Goal: Task Accomplishment & Management: Manage account settings

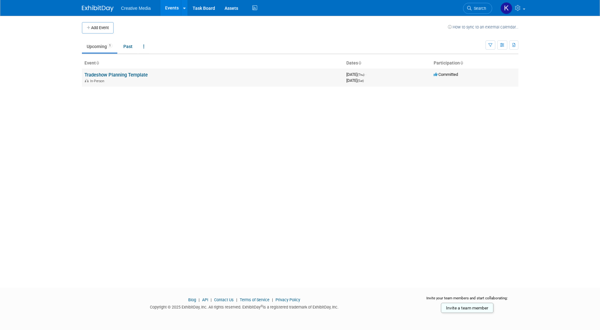
click at [117, 74] on link "Tradeshow Planning Template" at bounding box center [115, 75] width 63 height 6
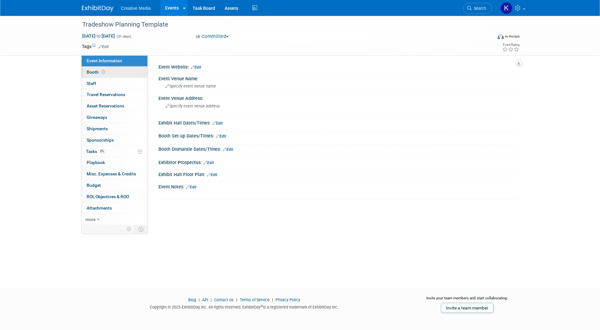
click at [89, 72] on span "Booth" at bounding box center [97, 72] width 20 height 5
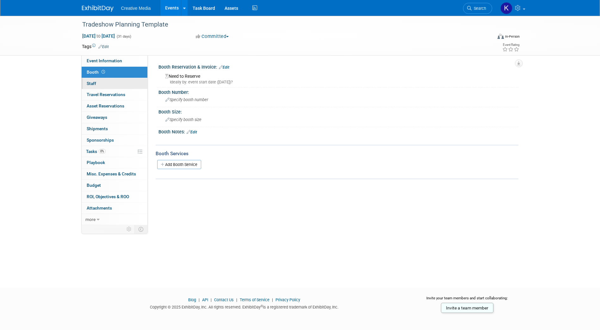
click at [89, 80] on link "0 Staff 0" at bounding box center [115, 83] width 66 height 11
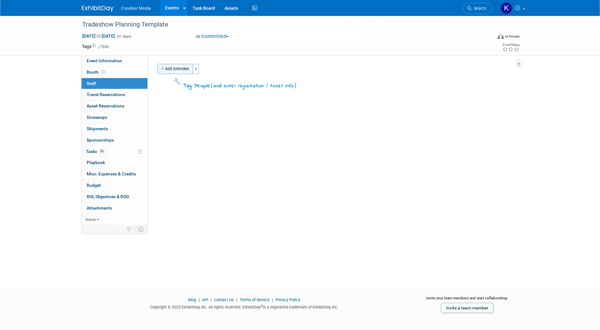
click at [171, 69] on button "Add Attendee" at bounding box center [175, 69] width 36 height 10
select select "9eb429a2-76bf-4eaa-94ce-69cb2cae0406"
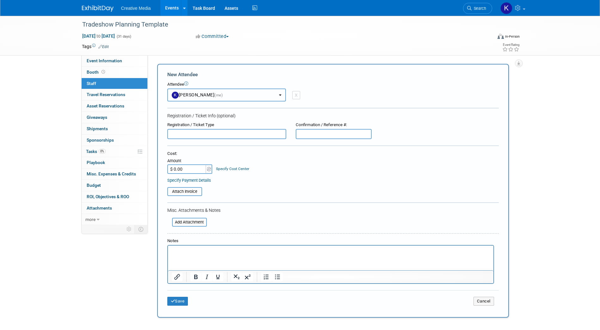
click at [280, 94] on button "Kim Ballowe (me)" at bounding box center [226, 95] width 119 height 13
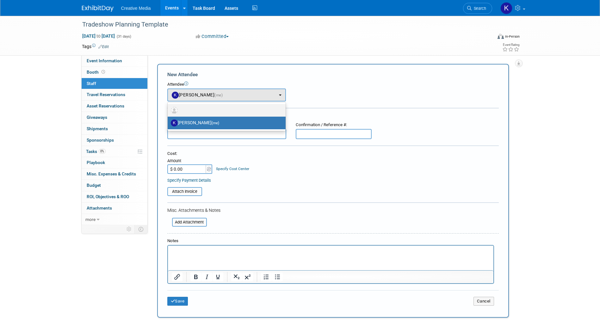
click at [174, 109] on img at bounding box center [174, 110] width 7 height 7
click at [169, 109] on input "radio" at bounding box center [166, 109] width 4 height 4
select select
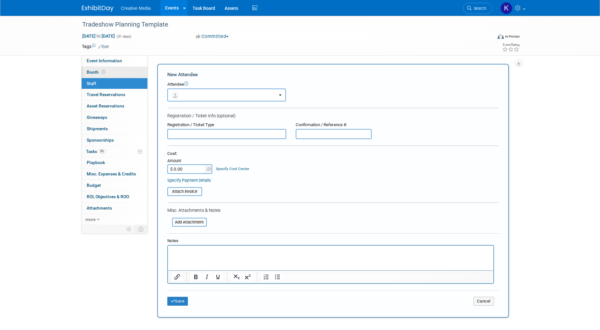
click at [94, 70] on span "Booth" at bounding box center [97, 72] width 20 height 5
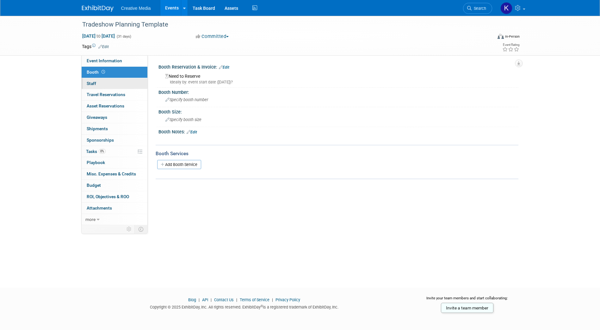
click at [90, 82] on span "Staff 0" at bounding box center [91, 83] width 9 height 5
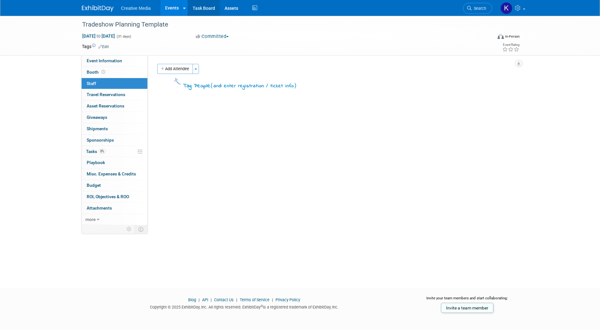
click at [201, 7] on link "Task Board" at bounding box center [204, 8] width 32 height 16
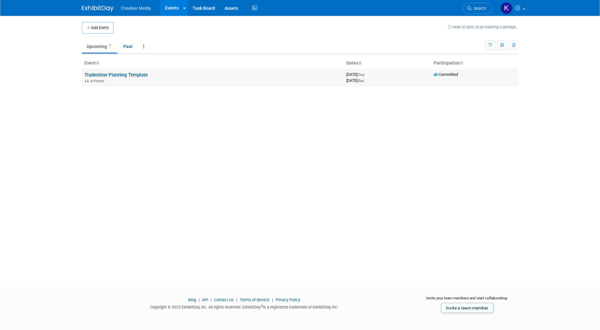
click at [108, 74] on link "Tradeshow Planning Template" at bounding box center [115, 75] width 63 height 6
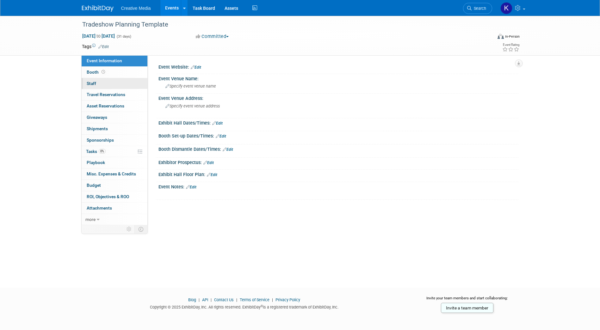
click at [91, 83] on span "Staff 0" at bounding box center [91, 83] width 9 height 5
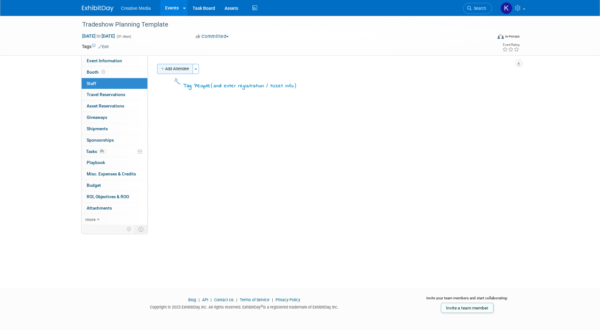
click at [163, 68] on icon "button" at bounding box center [163, 69] width 4 height 4
select select "9eb429a2-76bf-4eaa-94ce-69cb2cae0406"
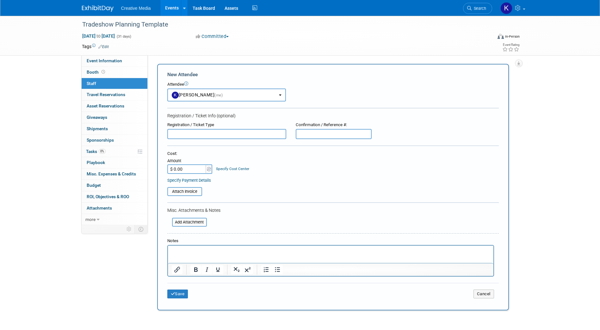
click at [319, 134] on input "text" at bounding box center [334, 134] width 76 height 10
type input "123456"
type input "$ 50.00"
click at [298, 180] on div "Specify Payment Details" at bounding box center [332, 180] width 331 height 7
click at [176, 251] on p "Rich Text Area. Press ALT-0 for help." at bounding box center [330, 251] width 318 height 6
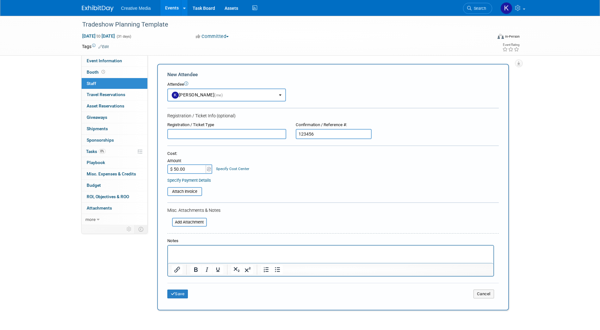
click at [158, 239] on div "New Attendee Attendee <img src="https://www.exhibitday.com/Images/Unassigned-Us…" at bounding box center [333, 187] width 352 height 247
click at [182, 251] on p "Rich Text Area. Press ALT-0 for help." at bounding box center [330, 251] width 318 height 6
click at [179, 294] on button "Save" at bounding box center [177, 294] width 21 height 9
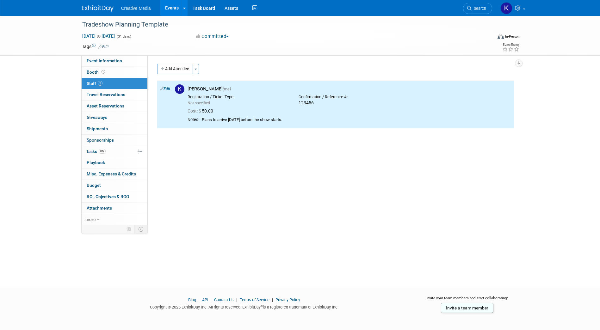
click at [215, 193] on div "Event Website: Edit Event Venue Name: Specify event venue name Event Venue Addr…" at bounding box center [333, 140] width 371 height 170
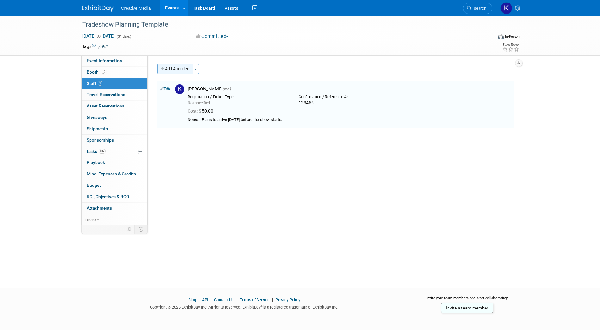
click at [167, 69] on button "Add Attendee" at bounding box center [175, 69] width 36 height 10
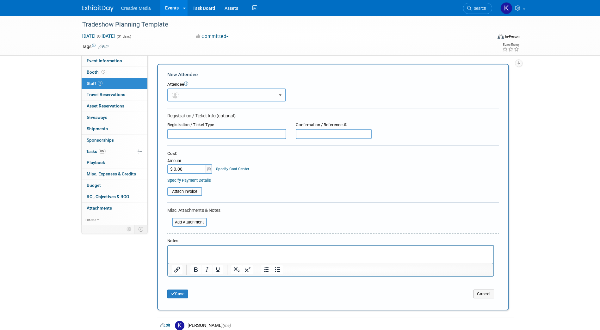
click at [195, 96] on button "button" at bounding box center [226, 95] width 119 height 13
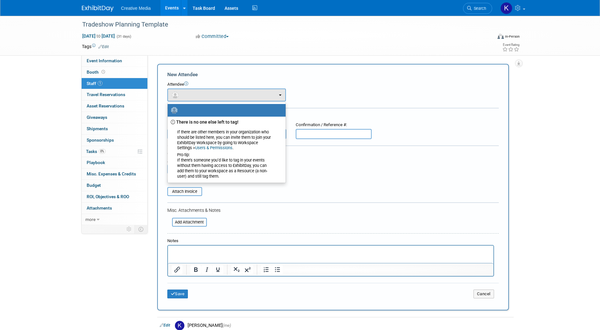
click at [573, 150] on div "Tradeshow Planning Template Oct 1, 2026 to Oct 31, 2026 (31 days) Oct 1, 2026 t…" at bounding box center [300, 200] width 600 height 368
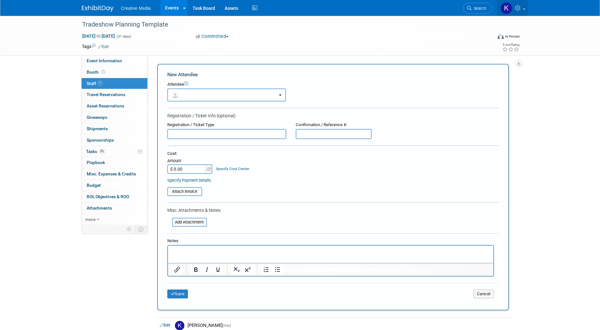
click at [520, 7] on icon at bounding box center [518, 8] width 7 height 6
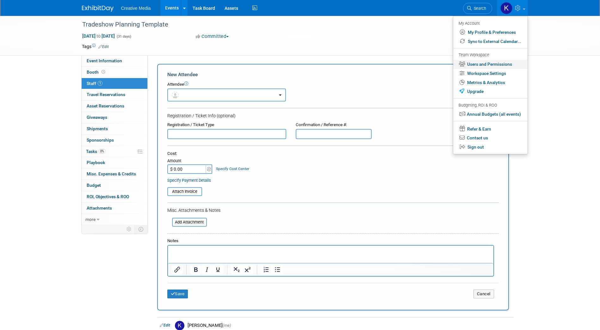
click at [499, 64] on link "Users and Permissions" at bounding box center [490, 64] width 74 height 9
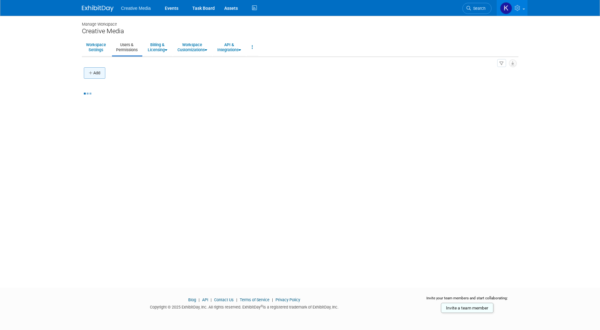
click at [89, 74] on icon "button" at bounding box center [91, 73] width 4 height 4
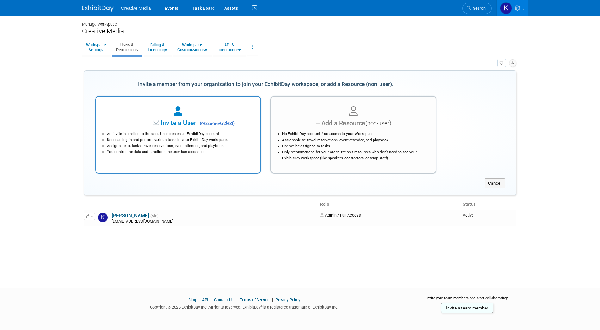
click at [187, 122] on span "Invite a User" at bounding box center [158, 122] width 75 height 7
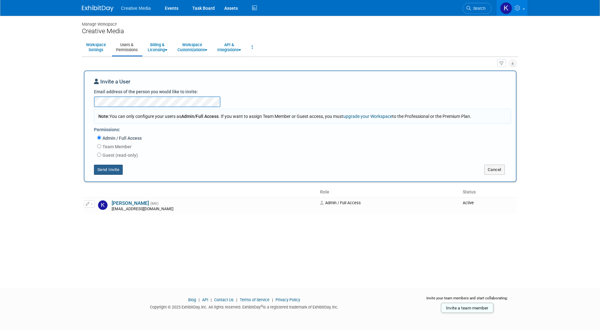
click at [104, 170] on button "Send Invite" at bounding box center [108, 170] width 29 height 10
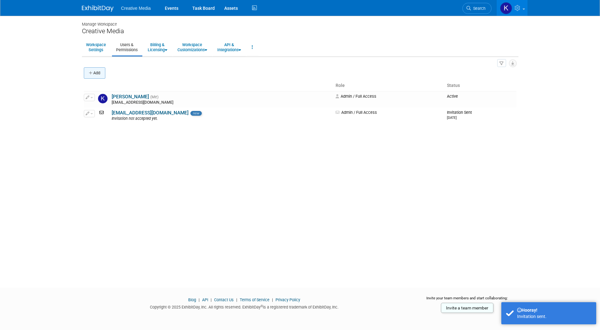
click at [90, 71] on icon "button" at bounding box center [91, 73] width 4 height 4
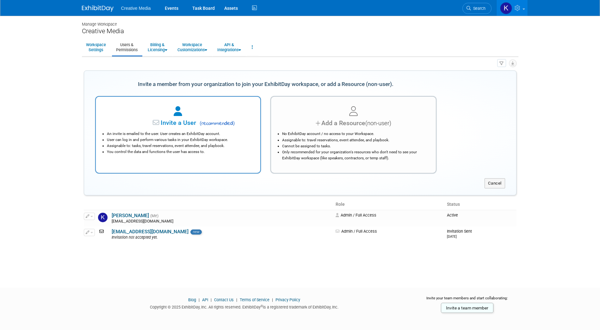
click at [179, 117] on div at bounding box center [178, 112] width 149 height 14
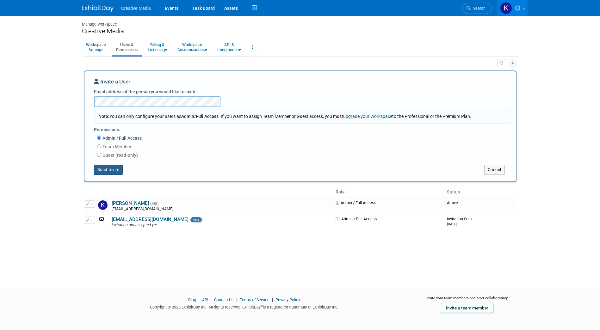
click at [98, 170] on button "Send Invite" at bounding box center [108, 170] width 29 height 10
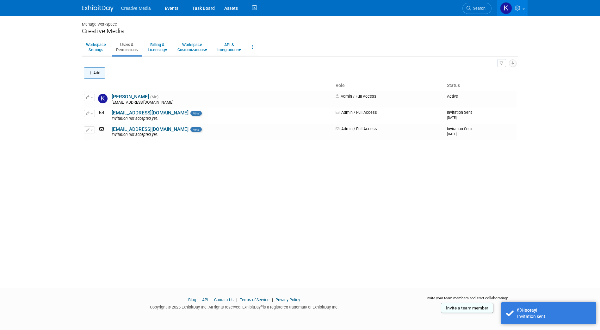
click at [88, 73] on button "Add" at bounding box center [94, 72] width 21 height 11
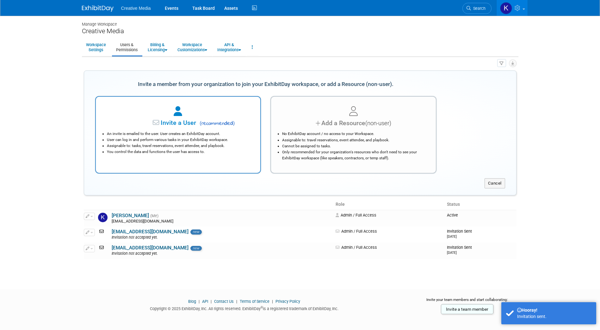
click at [180, 123] on span "Invite a User" at bounding box center [158, 122] width 75 height 7
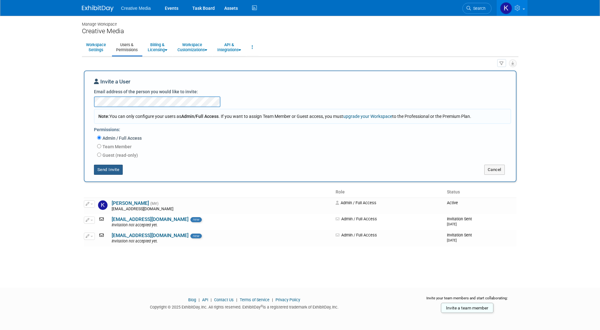
click at [107, 171] on button "Send Invite" at bounding box center [108, 170] width 29 height 10
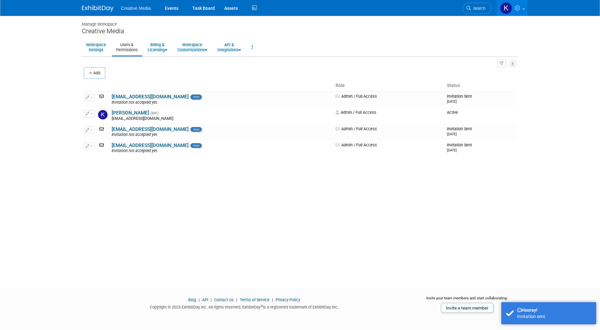
click at [215, 259] on div "Manage Workspace Creative Media Workspace Settings Users & Permissions Billing …" at bounding box center [300, 146] width 446 height 261
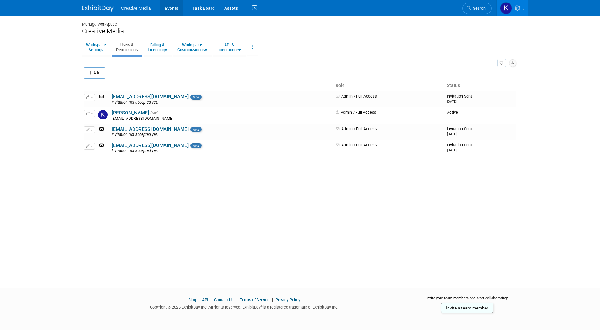
click at [170, 9] on link "Events" at bounding box center [171, 8] width 23 height 16
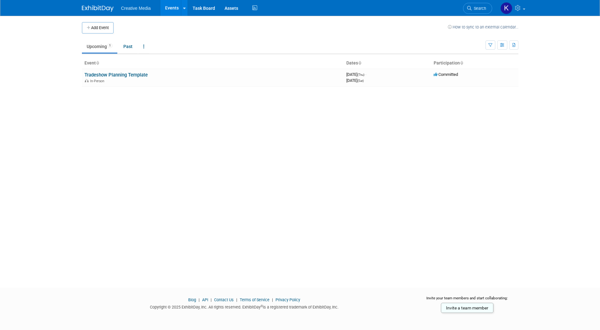
click at [52, 91] on body "Creative Media Events Add Event Bulk Upload Events Shareable Event Boards Recen…" at bounding box center [300, 165] width 600 height 330
click at [114, 76] on link "Tradeshow Planning Template" at bounding box center [115, 75] width 63 height 6
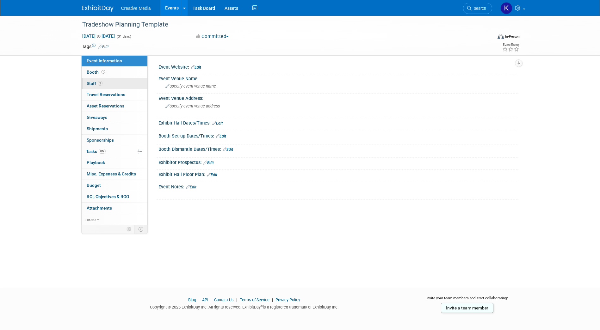
click at [93, 84] on span "Staff 1" at bounding box center [95, 83] width 16 height 5
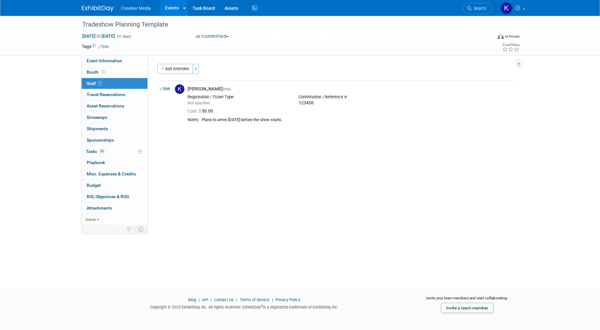
click at [169, 70] on button "Add Attendee" at bounding box center [175, 69] width 36 height 10
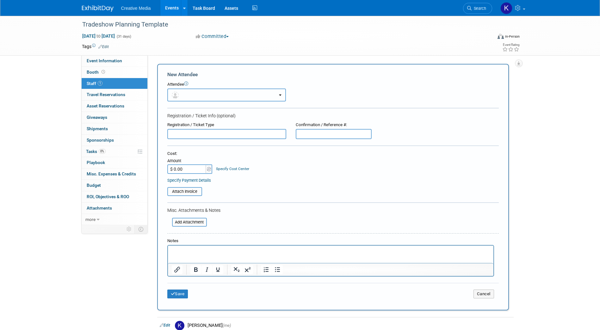
click at [277, 92] on button "button" at bounding box center [226, 95] width 119 height 13
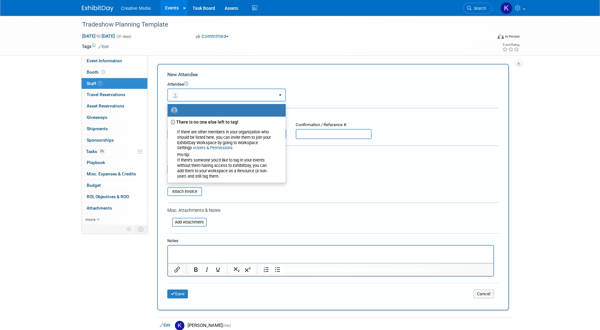
click at [277, 92] on button "button" at bounding box center [226, 95] width 119 height 13
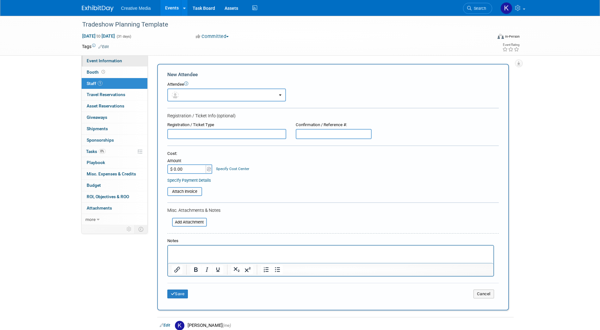
click at [93, 61] on span "Event Information" at bounding box center [104, 60] width 35 height 5
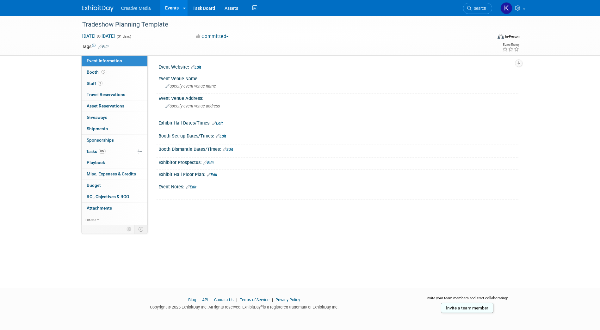
drag, startPoint x: 90, startPoint y: 7, endPoint x: 99, endPoint y: 11, distance: 9.9
click at [90, 7] on img at bounding box center [98, 8] width 32 height 6
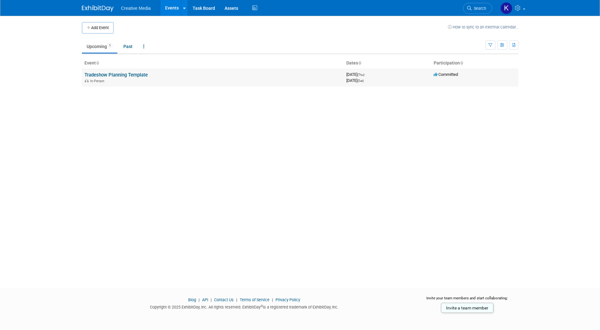
click at [112, 74] on link "Tradeshow Planning Template" at bounding box center [115, 75] width 63 height 6
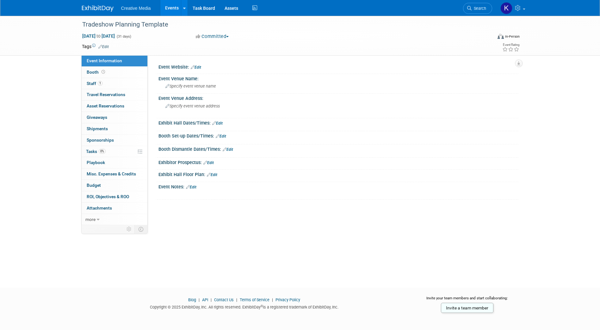
click at [340, 228] on div "Tradeshow Planning Template Oct 1, 2026 to Oct 31, 2026 (31 days) Oct 1, 2026 t…" at bounding box center [300, 146] width 600 height 261
click at [569, 120] on div "Tradeshow Planning Template Oct 1, 2026 to Oct 31, 2026 (31 days) Oct 1, 2026 t…" at bounding box center [300, 146] width 600 height 261
click at [91, 83] on span "Staff 1" at bounding box center [95, 83] width 16 height 5
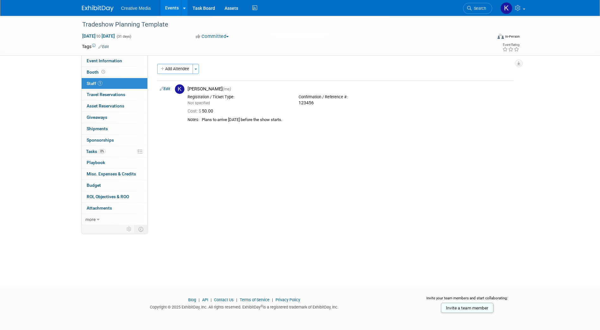
click at [199, 198] on div "Event Website: Edit Event Venue Name: Specify event venue name Event Venue Addr…" at bounding box center [333, 140] width 371 height 170
click at [467, 307] on link "Invite a team member" at bounding box center [467, 308] width 52 height 10
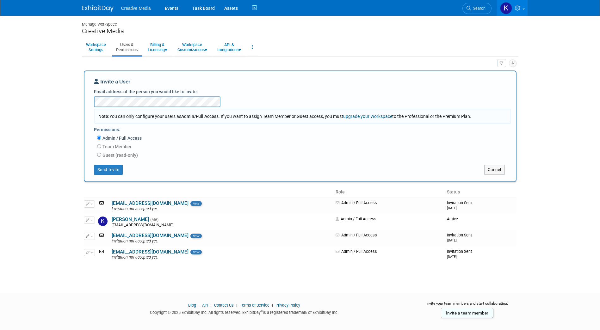
click at [547, 110] on body "Creative Media Events Task Board Assets Activity Feed" at bounding box center [300, 165] width 600 height 330
click at [107, 170] on button "Send Invite" at bounding box center [108, 170] width 29 height 10
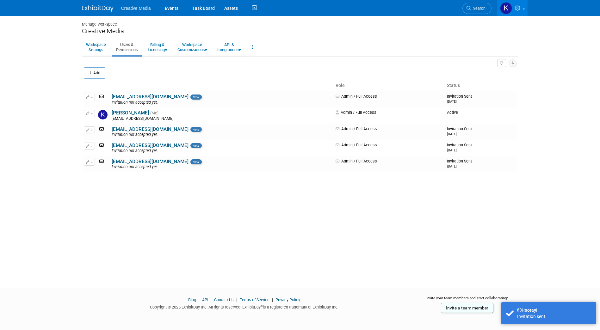
click at [162, 239] on div "Manage Workspace Creative Media Workspace Settings Users & Permissions Billing …" at bounding box center [300, 146] width 446 height 261
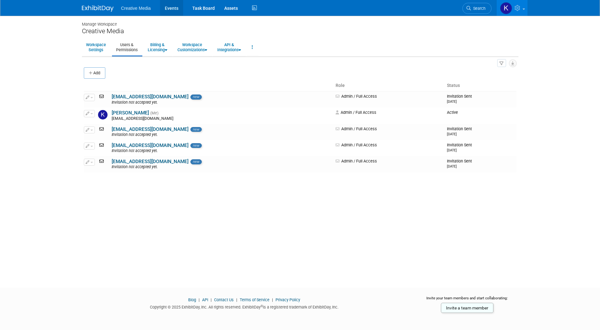
click at [165, 8] on link "Events" at bounding box center [171, 8] width 23 height 16
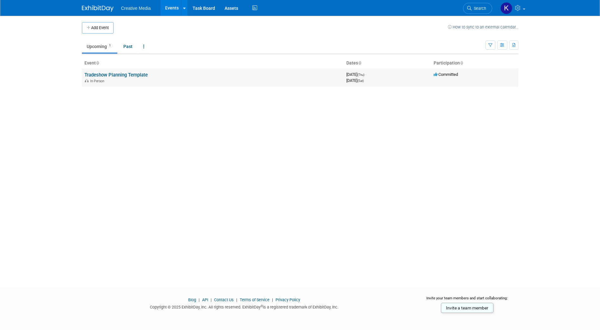
click at [114, 76] on link "Tradeshow Planning Template" at bounding box center [115, 75] width 63 height 6
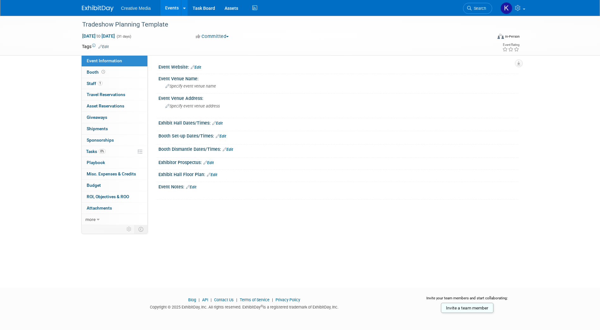
click at [174, 7] on link "Events" at bounding box center [171, 8] width 23 height 16
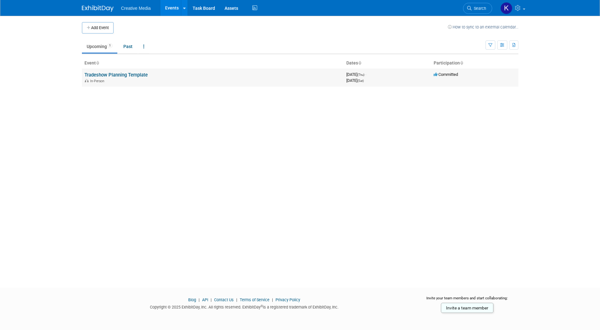
click at [118, 74] on link "Tradeshow Planning Template" at bounding box center [115, 75] width 63 height 6
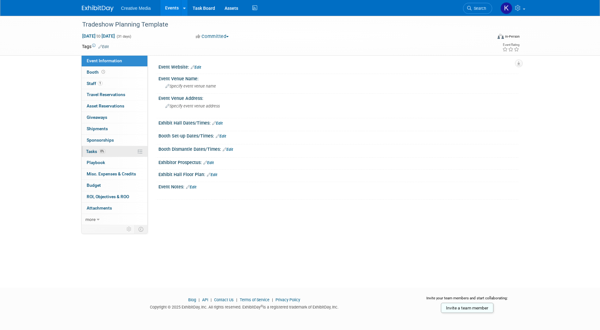
click at [92, 151] on span "Tasks 0%" at bounding box center [96, 151] width 20 height 5
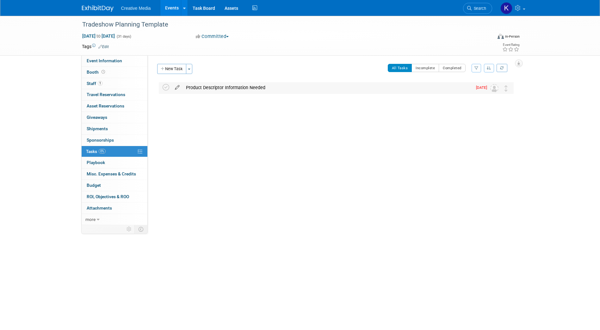
click at [176, 87] on icon at bounding box center [177, 86] width 11 height 8
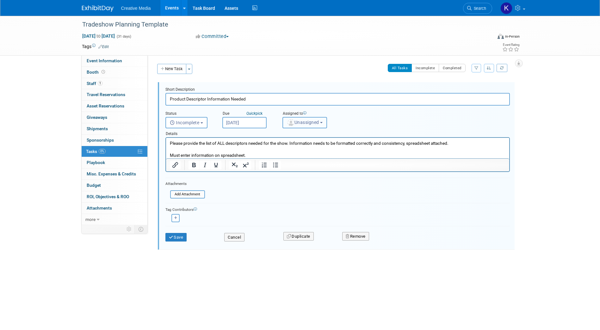
click at [319, 121] on span "Unassigned" at bounding box center [303, 122] width 32 height 5
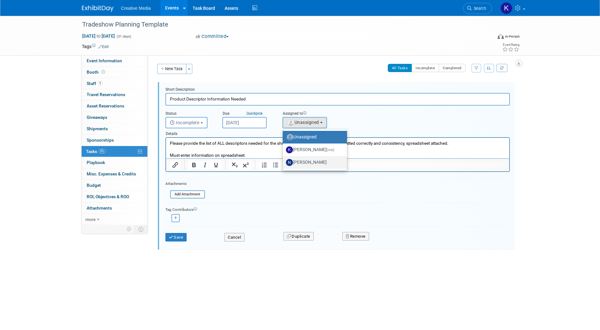
click at [313, 160] on label "[PERSON_NAME]" at bounding box center [313, 162] width 55 height 10
click at [284, 160] on input "[PERSON_NAME]" at bounding box center [281, 162] width 4 height 4
select select "20044da4-e5a6-4db3-8a09-79041a4336de"
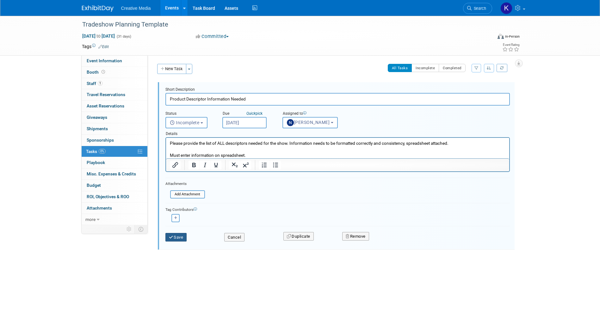
click at [176, 238] on button "Save" at bounding box center [175, 237] width 21 height 9
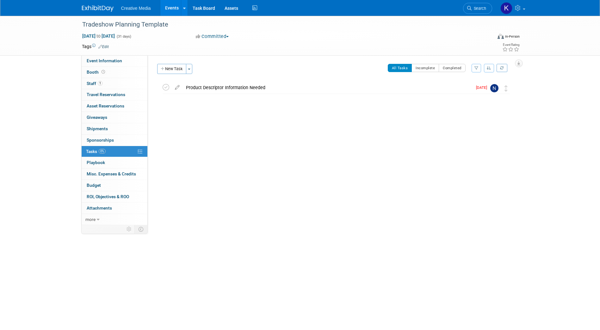
click at [174, 8] on link "Events" at bounding box center [171, 8] width 23 height 16
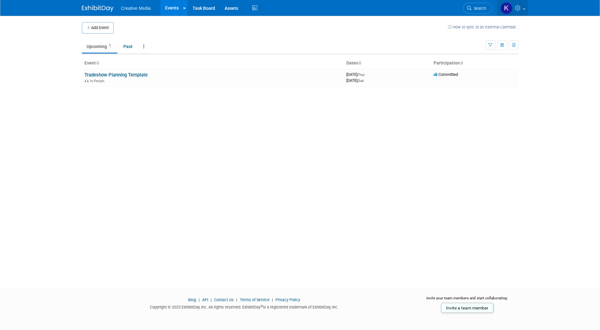
click at [516, 8] on icon at bounding box center [518, 8] width 7 height 6
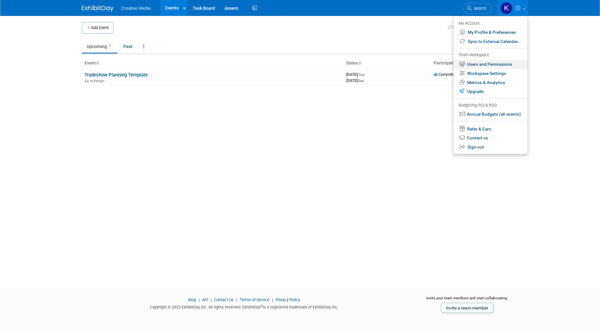
click at [498, 64] on link "Users and Permissions" at bounding box center [490, 64] width 74 height 9
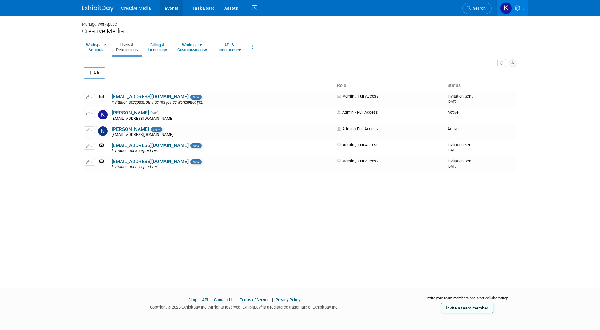
click at [171, 7] on link "Events" at bounding box center [171, 8] width 23 height 16
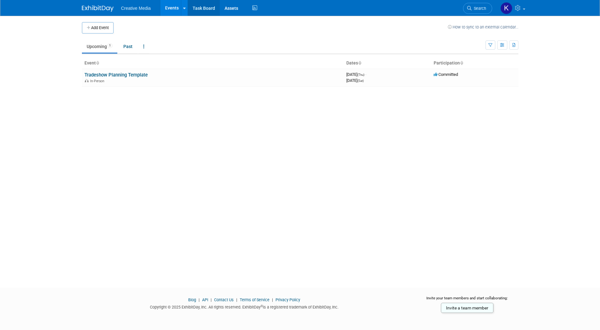
click at [204, 8] on link "Task Board" at bounding box center [204, 8] width 32 height 16
click at [186, 150] on div "Add Event How to sync to an external calendar... New Event Duplicate Event Warn…" at bounding box center [300, 146] width 446 height 261
click at [270, 198] on div "Add Event How to sync to an external calendar... New Event Duplicate Event Warn…" at bounding box center [300, 146] width 446 height 261
drag, startPoint x: 209, startPoint y: 135, endPoint x: 202, endPoint y: 123, distance: 14.6
click at [208, 135] on div "Add Event How to sync to an external calendar... New Event Duplicate Event Warn…" at bounding box center [300, 146] width 446 height 261
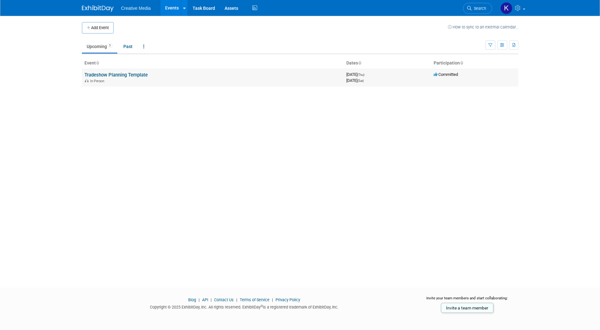
click at [109, 75] on link "Tradeshow Planning Template" at bounding box center [115, 75] width 63 height 6
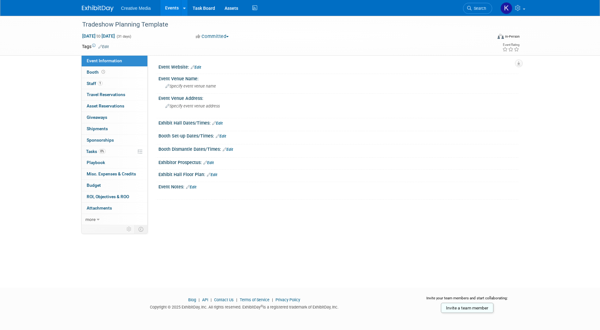
click at [54, 102] on div "Tradeshow Planning Template [DATE] to [DATE] (31 days) [DATE] to [DATE] Committ…" at bounding box center [300, 146] width 600 height 261
drag, startPoint x: 126, startPoint y: 261, endPoint x: 122, endPoint y: 262, distance: 4.1
click at [124, 261] on div "Tradeshow Planning Template [DATE] to [DATE] (31 days) [DATE] to [DATE] Committ…" at bounding box center [300, 146] width 600 height 261
click at [97, 220] on icon at bounding box center [98, 220] width 3 height 4
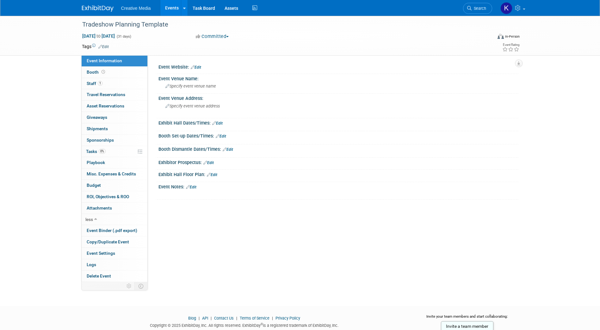
click at [251, 276] on div "Event Website: Edit Event Venue Name: Specify event venue name Event Venue Addr…" at bounding box center [333, 168] width 371 height 227
click at [36, 31] on div "Tradeshow Planning Template Oct 1, 2026 to Oct 31, 2026 (31 days) Oct 1, 2026 t…" at bounding box center [300, 36] width 600 height 40
click at [50, 101] on div "Tradeshow Planning Template Oct 1, 2026 to Oct 31, 2026 (31 days) Oct 1, 2026 t…" at bounding box center [300, 155] width 600 height 279
click at [28, 118] on div "Tradeshow Planning Template Oct 1, 2026 to Oct 31, 2026 (31 days) Oct 1, 2026 t…" at bounding box center [300, 155] width 600 height 279
click at [170, 7] on link "Events" at bounding box center [171, 8] width 23 height 16
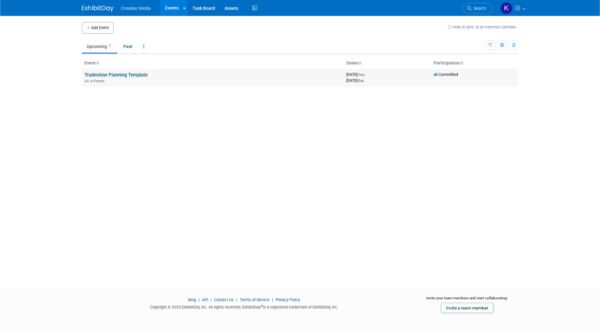
click at [117, 75] on link "Tradeshow Planning Template" at bounding box center [115, 75] width 63 height 6
click at [115, 76] on link "Tradeshow Planning Template" at bounding box center [115, 75] width 63 height 6
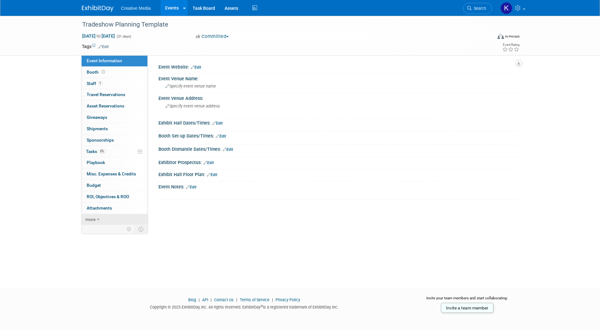
click at [94, 219] on span "more" at bounding box center [90, 219] width 10 height 5
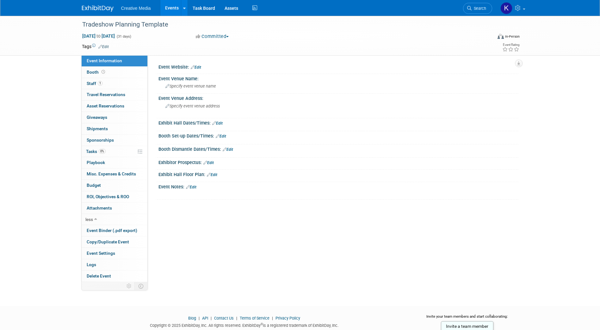
click at [226, 255] on div "Event Website: Edit Event Venue Name: Specify event venue name Event Venue Addr…" at bounding box center [333, 168] width 371 height 227
click at [335, 243] on div "Event Website: Edit Event Venue Name: Specify event venue name Event Venue Addr…" at bounding box center [333, 168] width 371 height 227
click at [254, 257] on div "Event Website: Edit Event Venue Name: Specify event venue name Event Venue Addr…" at bounding box center [333, 168] width 371 height 227
click at [224, 224] on div "Event Website: Edit Event Venue Name: Specify event venue name Event Venue Addr…" at bounding box center [333, 168] width 371 height 227
click at [214, 174] on link "Edit" at bounding box center [212, 175] width 10 height 4
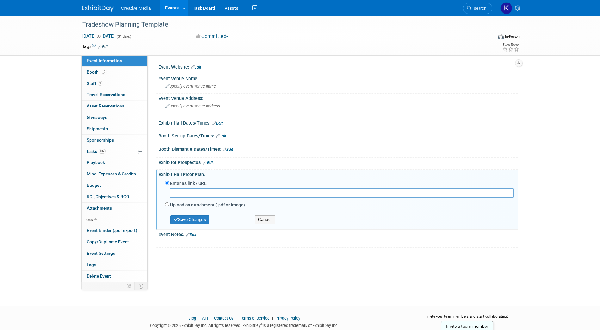
click at [258, 246] on div "X" at bounding box center [338, 241] width 360 height 9
click at [264, 222] on button "Cancel" at bounding box center [265, 219] width 21 height 9
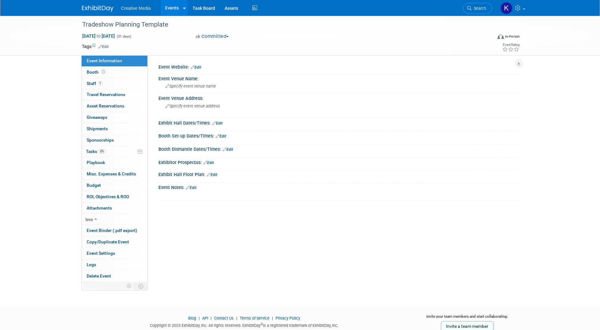
click at [258, 252] on div "Event Website: Edit Event Venue Name: Specify event venue name Event Venue Addr…" at bounding box center [333, 168] width 371 height 227
click at [88, 71] on span "Booth" at bounding box center [97, 72] width 20 height 5
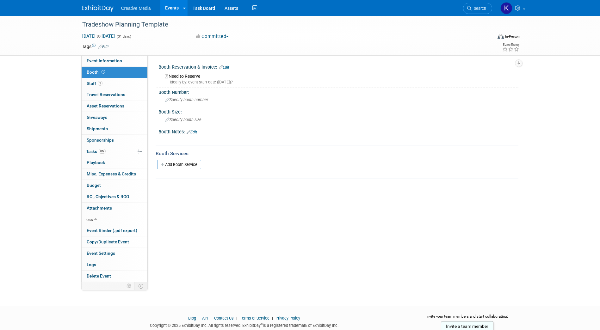
click at [219, 232] on div "Event Website: Edit Event Venue Name: Specify event venue name Event Venue Addr…" at bounding box center [333, 168] width 371 height 227
click at [193, 203] on div "Event Website: Edit Event Venue Name: Specify event venue name Event Venue Addr…" at bounding box center [333, 168] width 371 height 227
click at [91, 83] on span "Staff 1" at bounding box center [95, 83] width 16 height 5
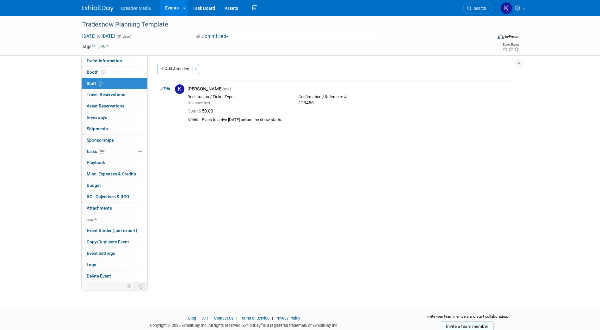
click at [211, 177] on div "Event Website: Edit Event Venue Name: Specify event venue name Event Venue Addr…" at bounding box center [333, 168] width 371 height 227
click at [196, 69] on span "button" at bounding box center [195, 69] width 3 height 1
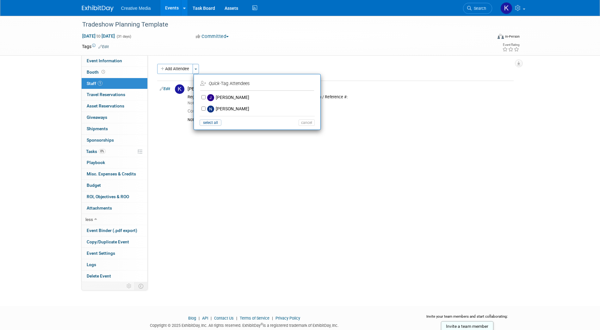
click at [271, 185] on div "Event Website: Edit Event Venue Name: Specify event venue name Event Venue Addr…" at bounding box center [333, 168] width 371 height 227
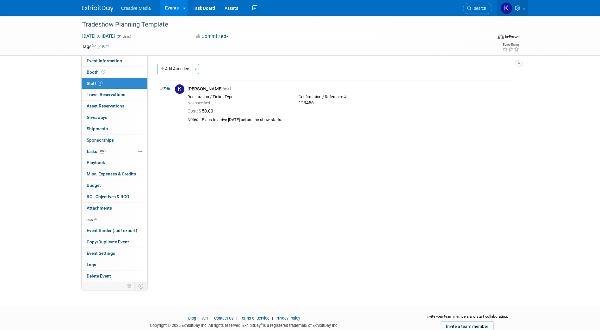
click at [522, 10] on link at bounding box center [512, 8] width 31 height 16
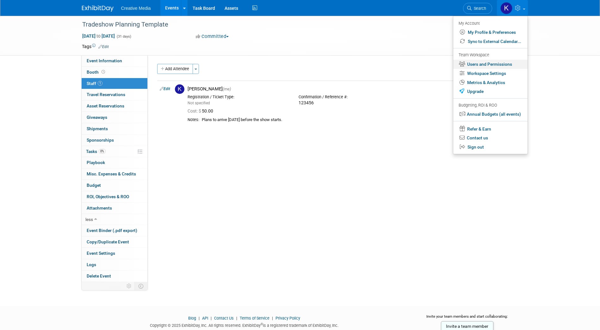
click at [479, 65] on link "Users and Permissions" at bounding box center [490, 64] width 74 height 9
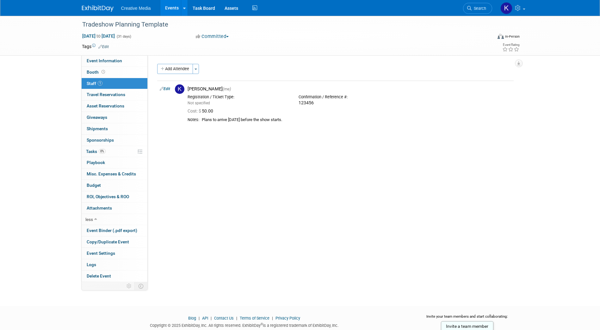
click at [253, 210] on div "Event Website: Edit Event Venue Name: Specify event venue name Event Venue Addr…" at bounding box center [333, 168] width 371 height 227
click at [106, 94] on span "Travel Reservations 0" at bounding box center [106, 94] width 39 height 5
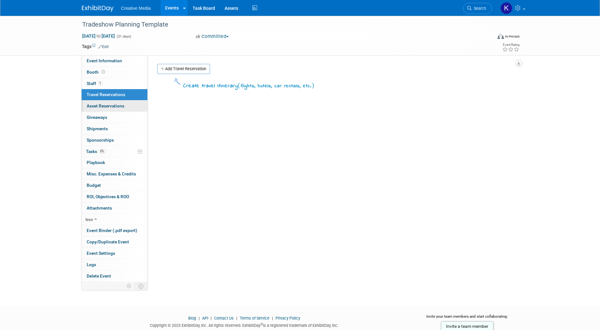
drag, startPoint x: 110, startPoint y: 105, endPoint x: 120, endPoint y: 108, distance: 9.9
click at [110, 106] on span "Asset Reservations 0" at bounding box center [106, 105] width 38 height 5
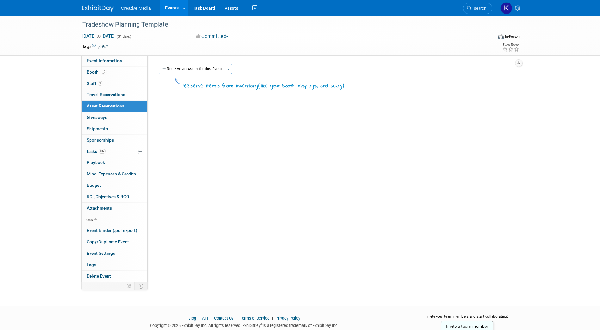
click at [267, 207] on div "Event Website: Edit Event Venue Name: Specify event venue name Event Venue Addr…" at bounding box center [333, 168] width 371 height 227
click at [99, 116] on span "Giveaways 0" at bounding box center [97, 117] width 21 height 5
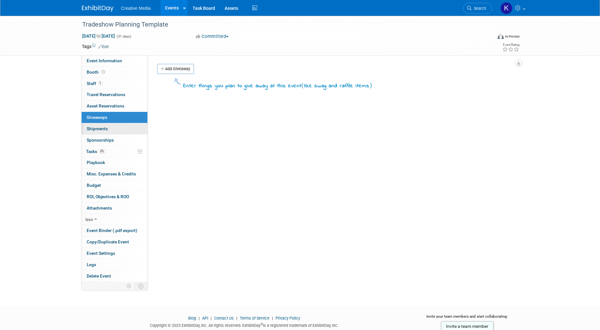
click at [98, 129] on span "Shipments 0" at bounding box center [97, 128] width 21 height 5
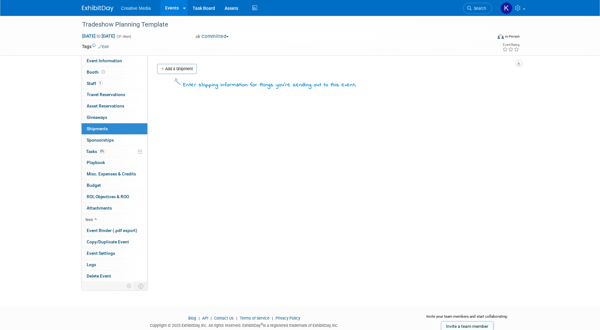
drag, startPoint x: 266, startPoint y: 145, endPoint x: 263, endPoint y: 142, distance: 4.0
click at [266, 145] on div "Event Website: Edit Event Venue Name: Specify event venue name Event Venue Addr…" at bounding box center [333, 168] width 371 height 227
click at [104, 90] on link "0 Travel Reservations 0" at bounding box center [115, 94] width 66 height 11
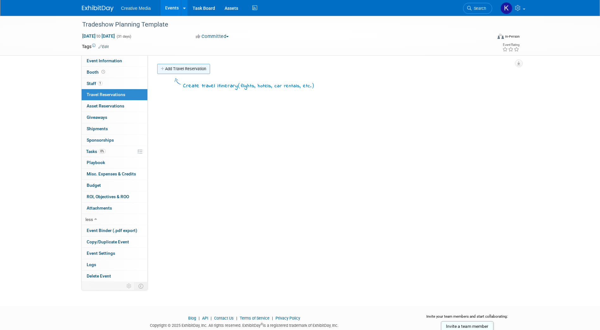
click at [172, 69] on link "Add Travel Reservation" at bounding box center [183, 69] width 53 height 10
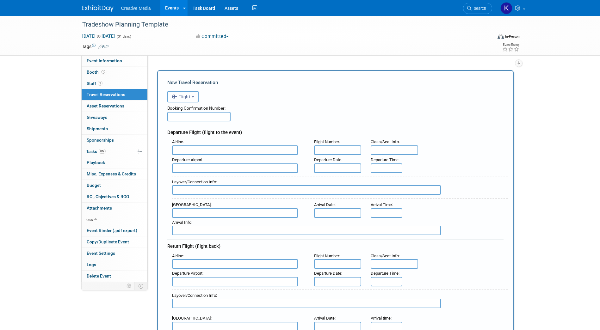
click at [193, 99] on button "Flight" at bounding box center [182, 96] width 31 height 11
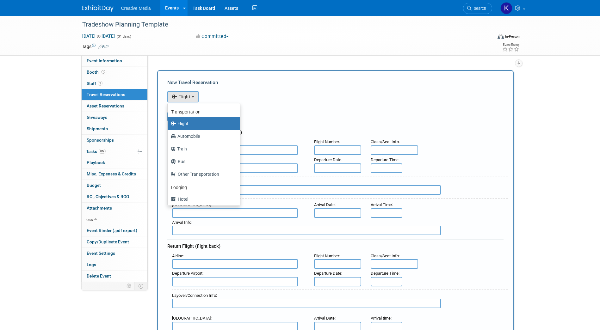
click at [328, 88] on form "<i class="fas fa-plane" style="padding: 6px 4px 6px 1px;"></i> Flight <i class=…" at bounding box center [335, 316] width 336 height 456
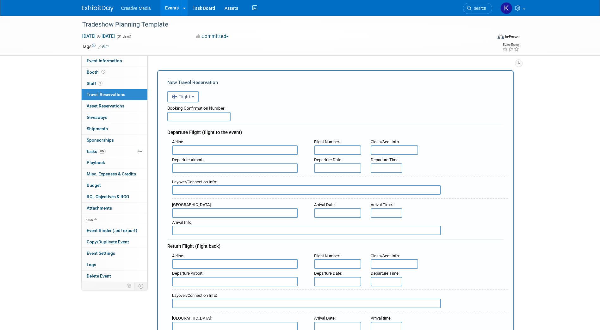
drag, startPoint x: 553, startPoint y: 143, endPoint x: 519, endPoint y: 137, distance: 34.7
click at [99, 106] on span "Asset Reservations 0" at bounding box center [106, 105] width 38 height 5
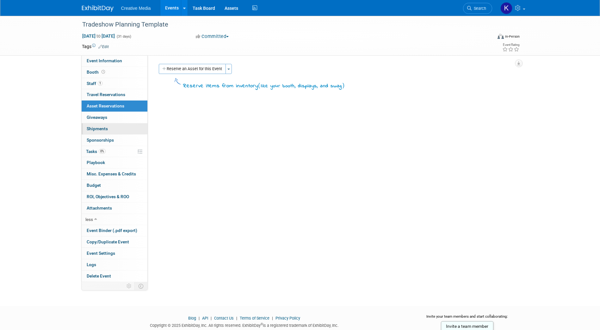
click at [97, 128] on span "Shipments 0" at bounding box center [97, 128] width 21 height 5
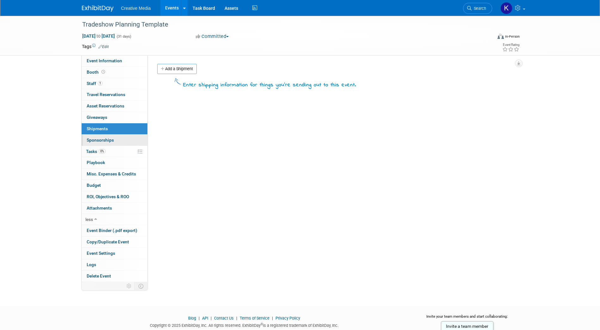
click at [99, 139] on span "Sponsorships 0" at bounding box center [100, 140] width 27 height 5
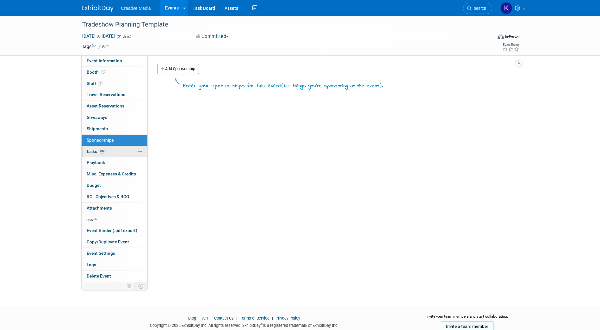
click at [91, 151] on span "Tasks 0%" at bounding box center [96, 151] width 20 height 5
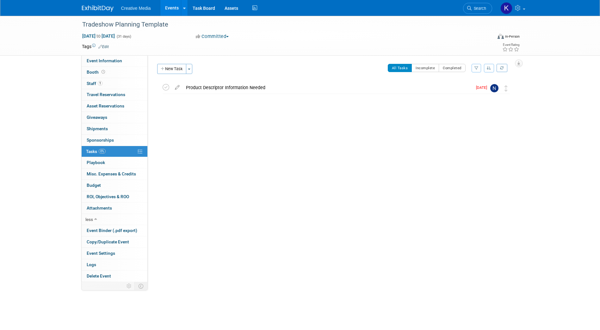
click at [203, 190] on div "Event Website: Edit Event Venue Name: Specify event venue name Event Venue Addr…" at bounding box center [333, 168] width 371 height 227
click at [189, 69] on span "button" at bounding box center [189, 69] width 3 height 1
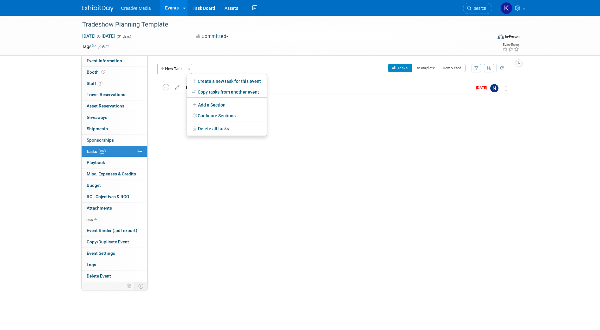
drag, startPoint x: 335, startPoint y: 178, endPoint x: 359, endPoint y: 163, distance: 28.1
click at [335, 178] on div "Event Website: Edit Event Venue Name: Specify event venue name Event Venue Addr…" at bounding box center [333, 168] width 371 height 227
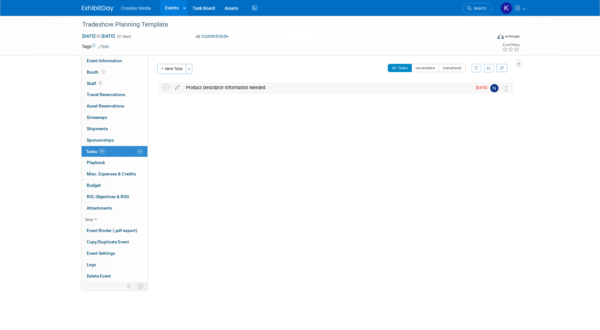
click at [224, 88] on div "Product Descriptor Information Needed" at bounding box center [327, 87] width 289 height 11
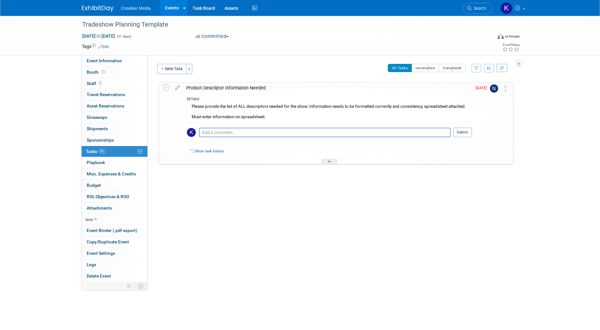
click at [304, 216] on div "Event Website: Edit Event Venue Name: Specify event venue name Event Venue Addr…" at bounding box center [333, 168] width 371 height 227
click at [549, 115] on div "Tradeshow Planning Template Oct 1, 2026 to Oct 31, 2026 (31 days) Oct 1, 2026 t…" at bounding box center [300, 155] width 600 height 279
click at [531, 175] on div "Tradeshow Planning Template Oct 1, 2026 to Oct 31, 2026 (31 days) Oct 1, 2026 t…" at bounding box center [300, 155] width 600 height 279
click at [547, 103] on div "Tradeshow Planning Template Oct 1, 2026 to Oct 31, 2026 (31 days) Oct 1, 2026 t…" at bounding box center [300, 155] width 600 height 279
click at [299, 237] on div "Event Website: Edit Event Venue Name: Specify event venue name Event Venue Addr…" at bounding box center [333, 168] width 371 height 227
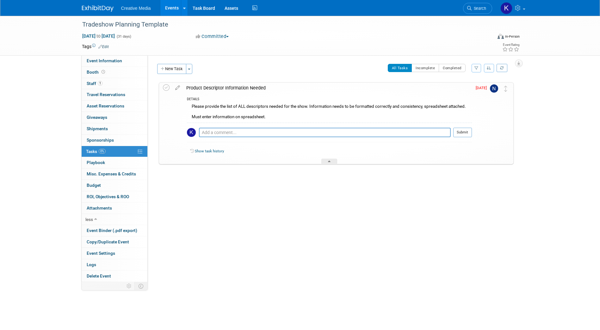
click at [201, 212] on div "Event Website: Edit Event Venue Name: Specify event venue name Event Venue Addr…" at bounding box center [333, 168] width 371 height 227
click at [97, 162] on span "Playbook 0" at bounding box center [96, 162] width 18 height 5
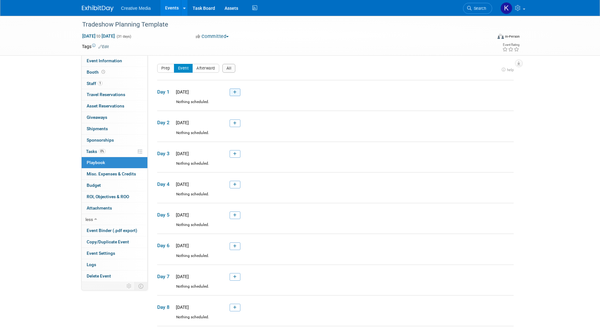
click at [234, 91] on icon at bounding box center [234, 92] width 3 height 4
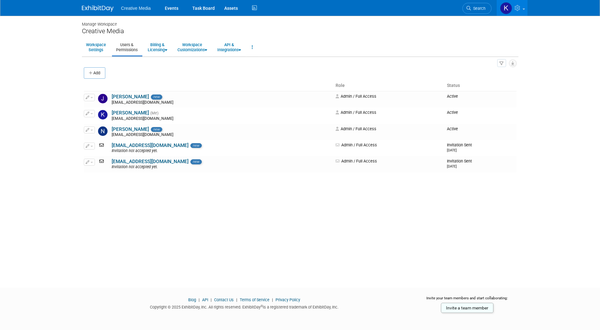
click at [255, 256] on div "Manage Workspace Creative Media Workspace Settings Users & Permissions Billing …" at bounding box center [300, 146] width 446 height 261
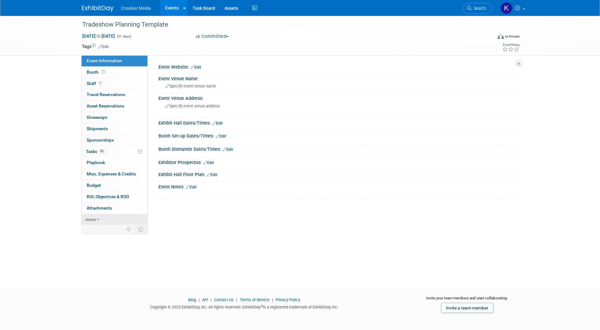
click at [91, 218] on span "more" at bounding box center [90, 219] width 10 height 5
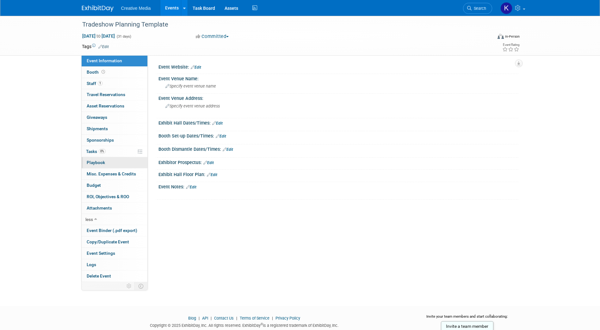
click at [97, 163] on span "Playbook 0" at bounding box center [96, 162] width 18 height 5
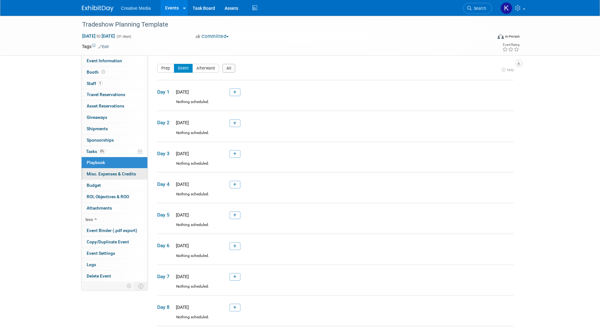
click at [109, 174] on span "Misc. Expenses & Credits 0" at bounding box center [111, 173] width 49 height 5
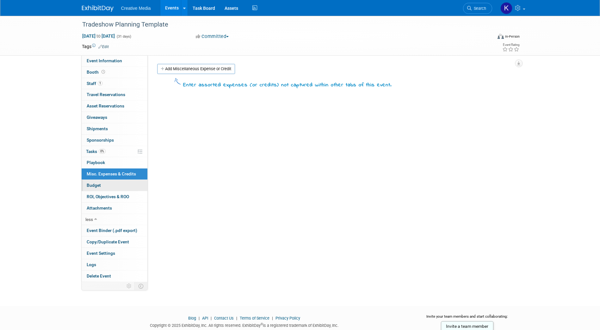
click at [93, 187] on span "Budget" at bounding box center [94, 185] width 14 height 5
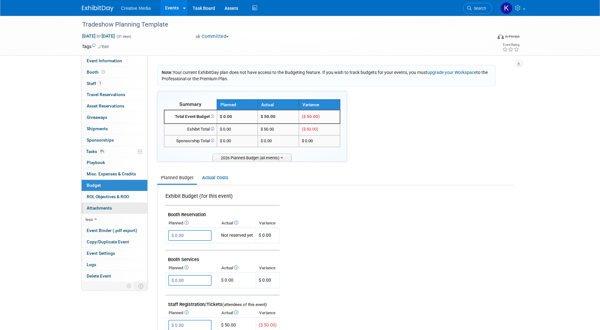
click at [100, 209] on span "Attachments 0" at bounding box center [99, 208] width 25 height 5
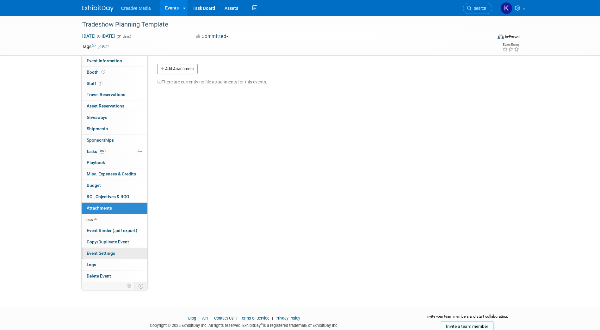
click at [96, 253] on span "Event Settings" at bounding box center [101, 253] width 28 height 5
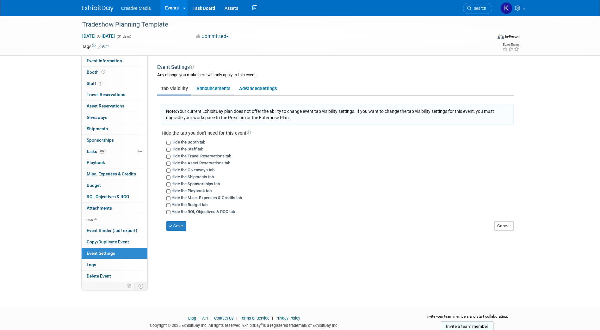
click at [213, 88] on link "Announcements" at bounding box center [213, 89] width 41 height 12
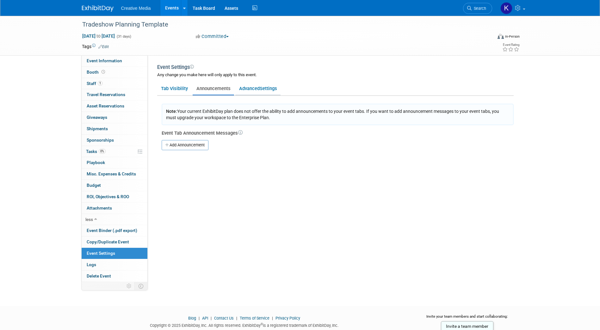
click at [262, 89] on span "Settings" at bounding box center [268, 89] width 17 height 6
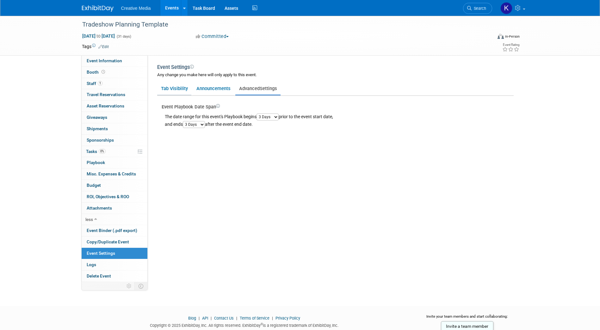
click at [170, 86] on link "Tab Visibility" at bounding box center [174, 89] width 34 height 12
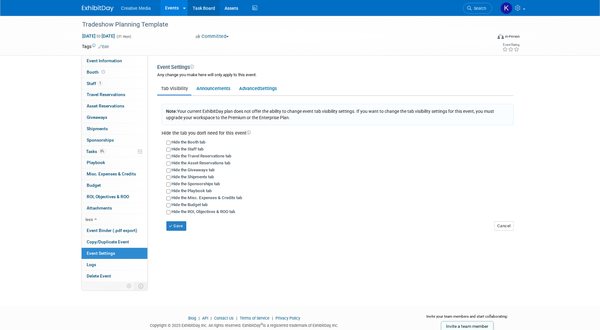
click at [197, 7] on link "Task Board" at bounding box center [204, 8] width 32 height 16
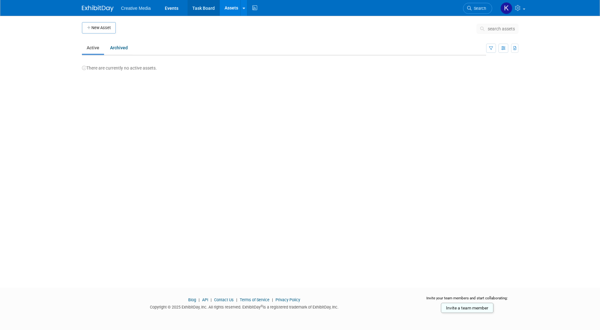
click at [205, 8] on link "Task Board" at bounding box center [203, 8] width 32 height 16
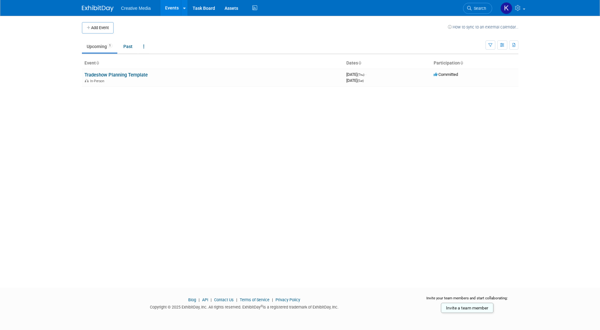
click at [464, 153] on div "Add Event How to sync to an external calendar... New Event Duplicate Event Warn…" at bounding box center [300, 146] width 446 height 261
click at [503, 45] on icon "button" at bounding box center [502, 45] width 5 height 4
click at [485, 87] on link "Calendar View" at bounding box center [475, 86] width 53 height 9
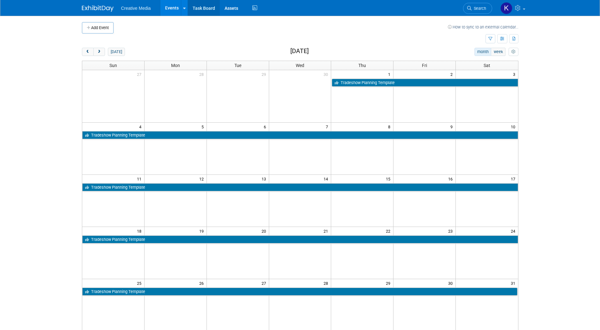
click at [206, 7] on link "Task Board" at bounding box center [204, 8] width 32 height 16
click at [500, 40] on icon "button" at bounding box center [502, 39] width 5 height 4
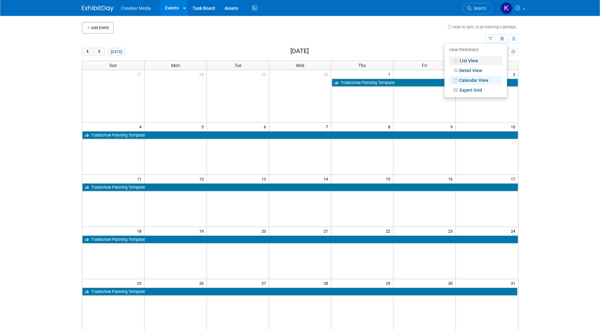
click at [475, 60] on link "List View" at bounding box center [475, 60] width 53 height 9
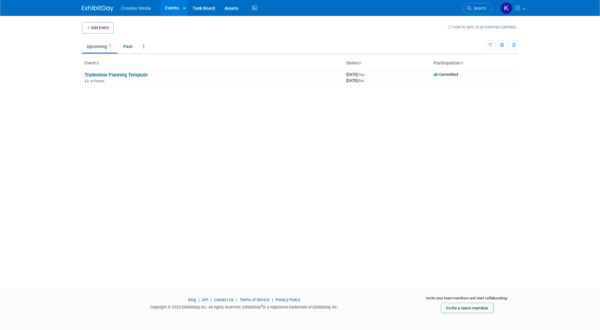
drag, startPoint x: 253, startPoint y: 149, endPoint x: 224, endPoint y: 53, distance: 100.3
click at [254, 149] on div "Add Event How to sync to an external calendar... New Event Duplicate Event Warn…" at bounding box center [300, 146] width 446 height 261
click at [207, 12] on link "Task Board" at bounding box center [204, 8] width 32 height 16
click at [93, 28] on button "Add Event" at bounding box center [98, 27] width 32 height 11
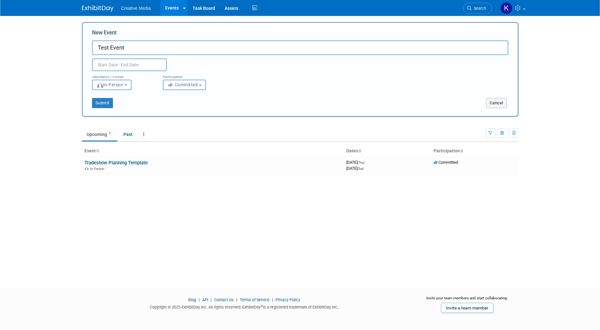
type input "Test Event"
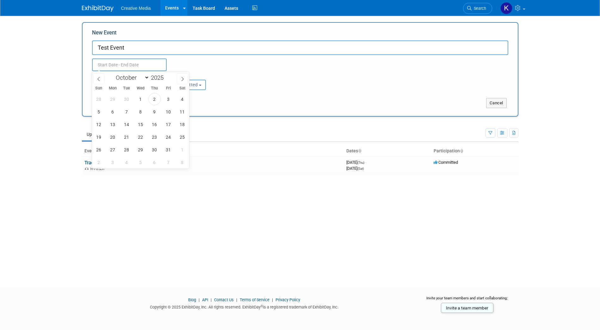
click at [134, 63] on input "text" at bounding box center [129, 64] width 75 height 13
click at [113, 138] on span "20" at bounding box center [113, 137] width 12 height 12
drag, startPoint x: 169, startPoint y: 139, endPoint x: 169, endPoint y: 135, distance: 4.1
click at [169, 139] on span "24" at bounding box center [168, 137] width 12 height 12
type input "[DATE] to [DATE]"
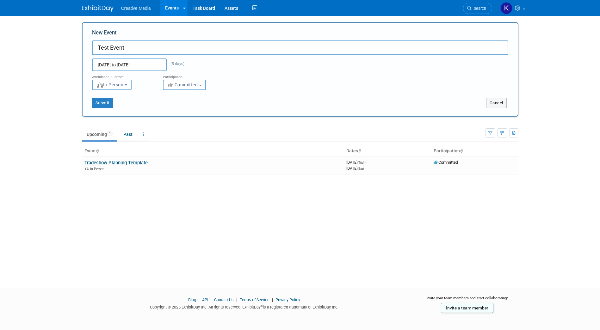
drag, startPoint x: 226, startPoint y: 190, endPoint x: 140, endPoint y: 124, distance: 108.5
click at [225, 190] on div "Add Event How to sync to an external calendar... New Event Test Event Oct 20, 2…" at bounding box center [300, 146] width 446 height 261
click at [128, 83] on button "In-Person" at bounding box center [112, 85] width 40 height 10
drag, startPoint x: 214, startPoint y: 176, endPoint x: 209, endPoint y: 160, distance: 17.1
click at [214, 176] on div "Add Event How to sync to an external calendar... New Event Test Event Oct 20, 2…" at bounding box center [300, 146] width 446 height 261
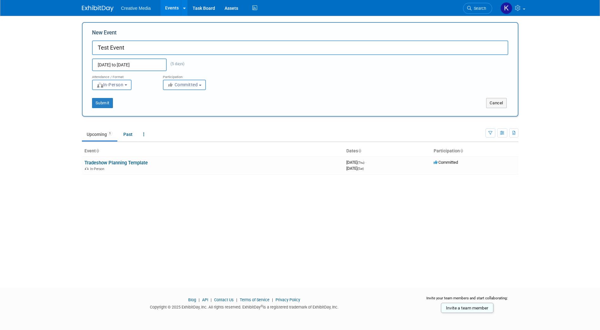
click at [193, 87] on button "Committed" at bounding box center [184, 85] width 43 height 10
drag, startPoint x: 184, startPoint y: 169, endPoint x: 126, endPoint y: 114, distance: 79.2
click at [182, 166] on div "In-Person" at bounding box center [212, 168] width 257 height 5
click at [103, 102] on button "Submit" at bounding box center [102, 103] width 21 height 10
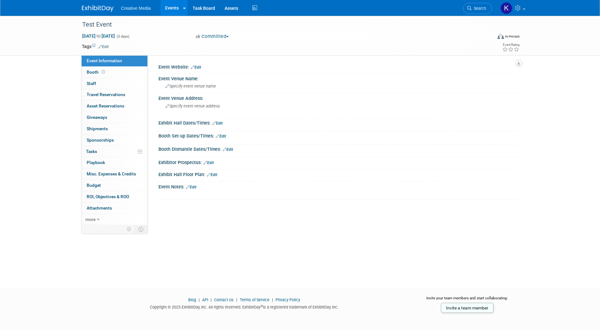
click at [220, 254] on div "Test Event [DATE] to [DATE] (5 days) [DATE] to [DATE] Committed Committed Consi…" at bounding box center [300, 146] width 600 height 261
click at [176, 8] on link "Events" at bounding box center [171, 8] width 23 height 16
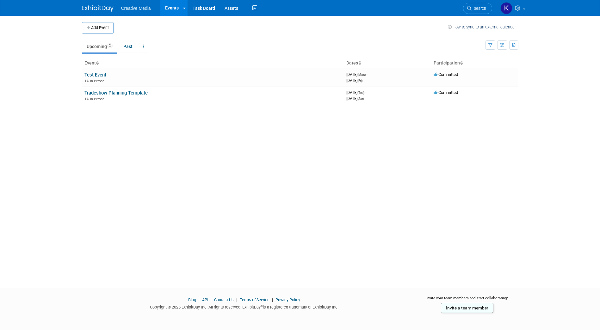
drag, startPoint x: 96, startPoint y: 169, endPoint x: 125, endPoint y: 136, distance: 43.9
click at [95, 168] on div "Add Event How to sync to an external calendar... New Event Duplicate Event Warn…" at bounding box center [300, 146] width 446 height 261
click at [94, 80] on span "In-Person" at bounding box center [98, 81] width 16 height 4
click at [99, 75] on link "Test Event" at bounding box center [95, 75] width 22 height 6
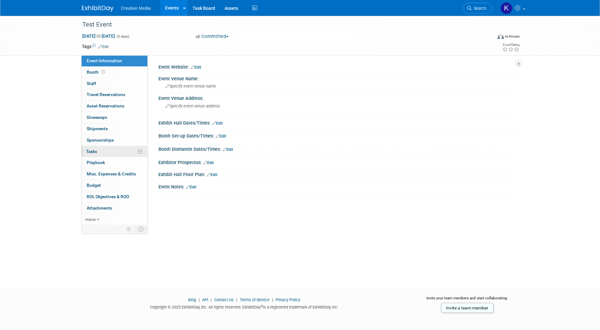
click at [90, 150] on span "Tasks 0%" at bounding box center [91, 151] width 11 height 5
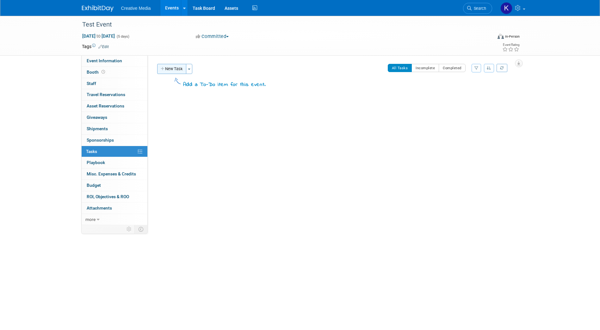
click at [164, 69] on icon "button" at bounding box center [163, 69] width 4 height 4
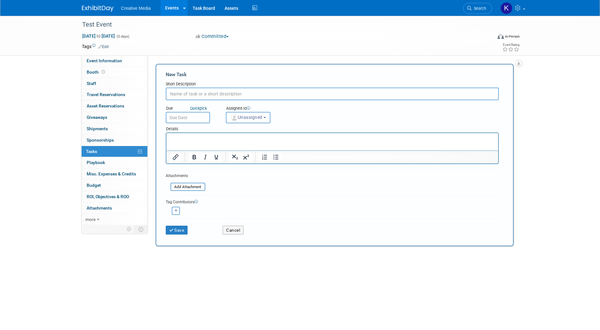
drag, startPoint x: 193, startPoint y: 95, endPoint x: 192, endPoint y: 62, distance: 32.9
click at [193, 94] on input "text" at bounding box center [332, 94] width 333 height 13
click at [192, 62] on div "Event Website: Edit Event Venue Name: Specify event venue name Event Venue Addr…" at bounding box center [333, 140] width 371 height 170
drag, startPoint x: 177, startPoint y: 95, endPoint x: 176, endPoint y: 109, distance: 13.9
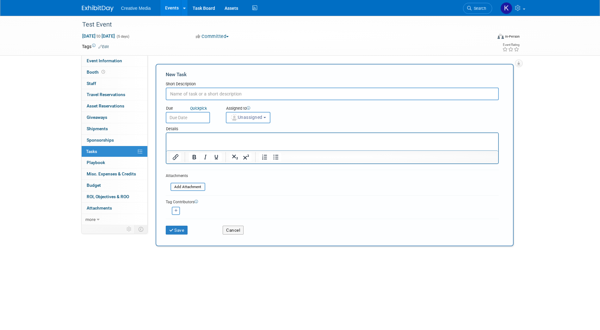
click at [177, 107] on form "New Task Short Description Due Quick pick Unassigned" at bounding box center [335, 155] width 338 height 168
type input "Graphics"
click at [195, 117] on input "text" at bounding box center [188, 117] width 44 height 11
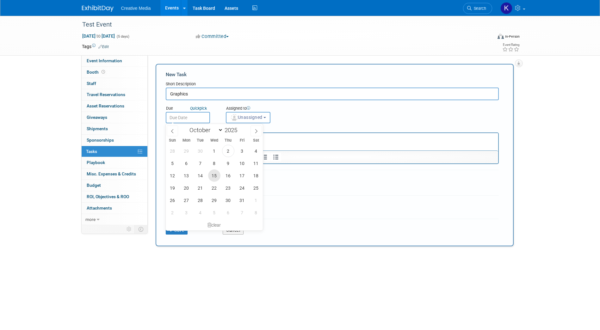
drag, startPoint x: 214, startPoint y: 175, endPoint x: 232, endPoint y: 168, distance: 19.3
click at [214, 175] on span "15" at bounding box center [214, 175] width 12 height 12
type input "Oct 15, 2025"
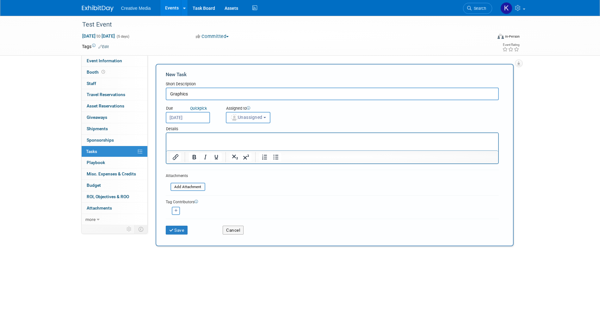
click at [266, 117] on b "button" at bounding box center [264, 117] width 3 height 1
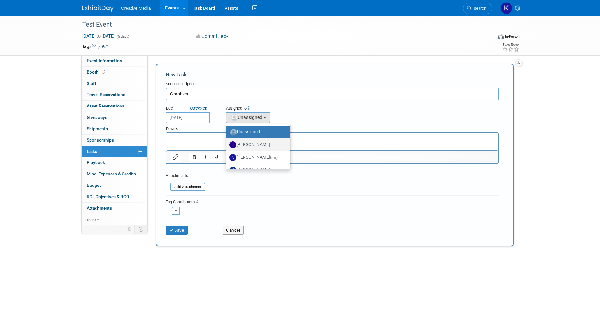
drag, startPoint x: 255, startPoint y: 144, endPoint x: 90, endPoint y: 11, distance: 211.8
click at [255, 144] on label "Jesse Smith" at bounding box center [256, 145] width 55 height 10
click at [227, 144] on input "Jesse Smith" at bounding box center [225, 144] width 4 height 4
select select "aa47b025-a6b3-48a3-a7e7-7d93a08487ca"
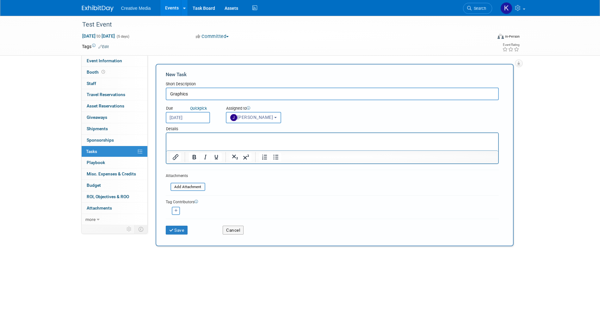
click at [187, 141] on p "Rich Text Area. Press ALT-0 for help." at bounding box center [332, 139] width 324 height 6
click at [167, 227] on button "Save" at bounding box center [177, 230] width 22 height 9
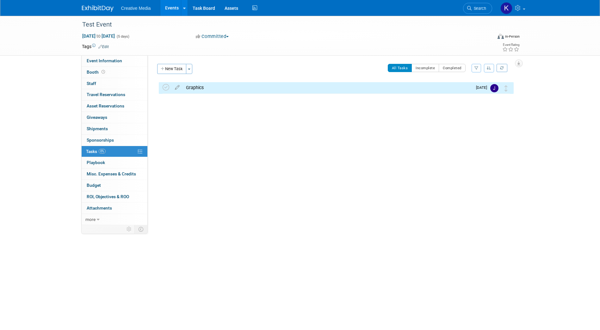
click at [247, 155] on div "Event Website: Edit Event Venue Name: Specify event venue name Event Venue Addr…" at bounding box center [333, 140] width 371 height 170
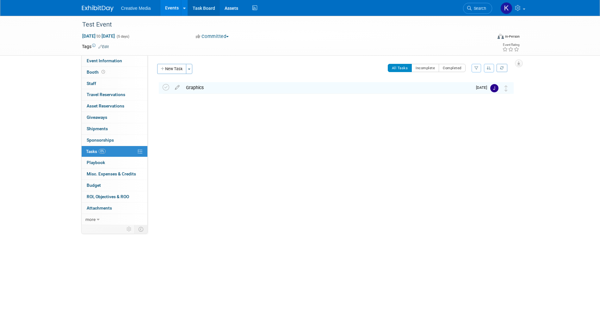
click at [199, 9] on link "Task Board" at bounding box center [204, 8] width 32 height 16
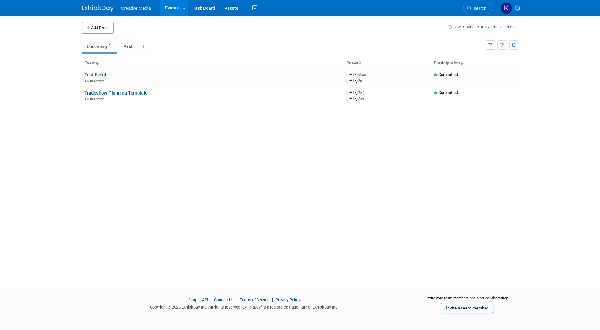
click at [181, 208] on div "Add Event How to sync to an external calendar... New Event Duplicate Event Warn…" at bounding box center [300, 146] width 446 height 261
click at [240, 204] on div "Add Event How to sync to an external calendar... New Event Duplicate Event Warn…" at bounding box center [300, 146] width 446 height 261
click at [95, 92] on link "Tradeshow Planning Template" at bounding box center [115, 93] width 63 height 6
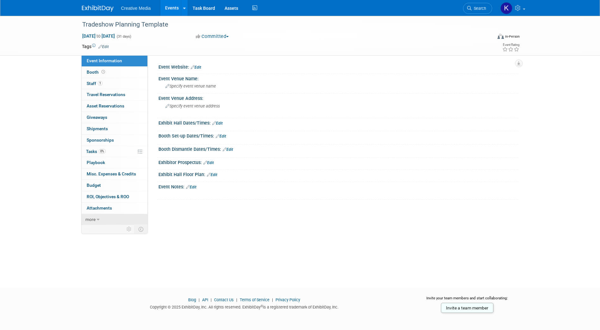
click at [90, 219] on span "more" at bounding box center [90, 219] width 10 height 5
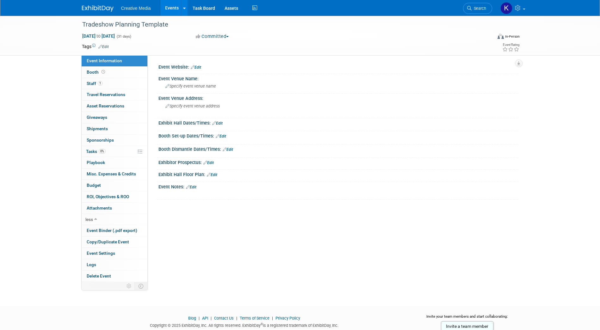
click at [234, 246] on div "Event Website: Edit Event Venue Name: Specify event venue name Event Venue Addr…" at bounding box center [333, 168] width 371 height 227
click at [98, 162] on span "Playbook 0" at bounding box center [96, 162] width 18 height 5
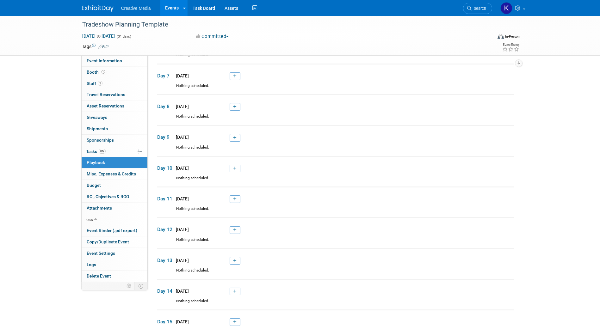
scroll to position [32, 0]
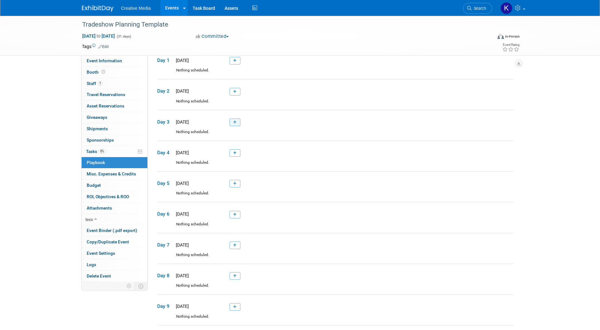
click at [234, 122] on icon at bounding box center [234, 122] width 3 height 4
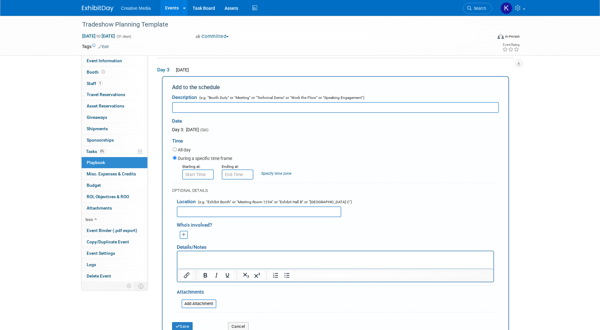
scroll to position [0, 0]
type input "All graphic content due"
click at [385, 199] on div "Location (e.g. "Exhibit Booth" or "Meeting Room 123A" or "Exhibit Hall B" or "[…" at bounding box center [335, 205] width 327 height 23
click at [180, 327] on button "Save" at bounding box center [182, 326] width 21 height 9
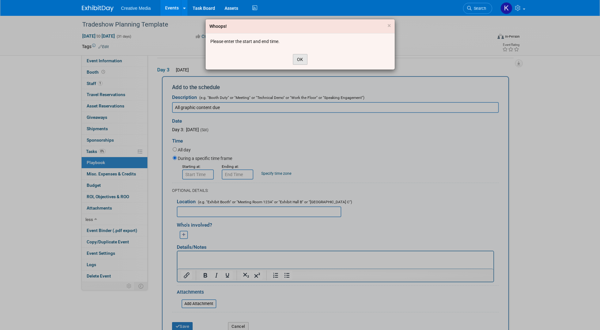
click at [303, 59] on button "OK" at bounding box center [300, 59] width 15 height 11
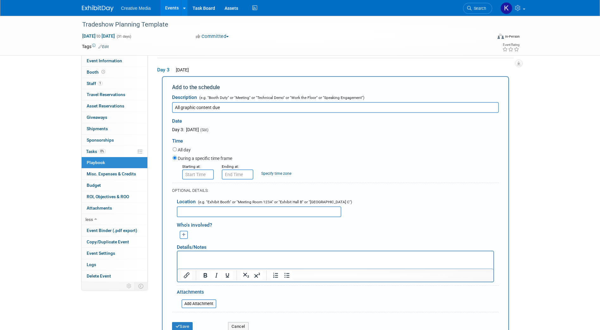
type input "8:00 AM"
click at [195, 175] on input "8:00 AM" at bounding box center [198, 174] width 32 height 10
click at [239, 173] on input "8:00 AM" at bounding box center [238, 174] width 32 height 10
click at [234, 191] on span at bounding box center [236, 190] width 11 height 11
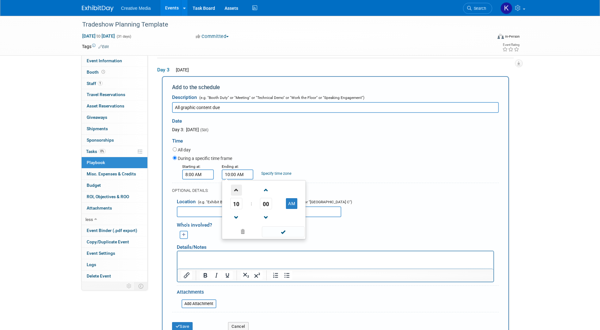
click at [234, 191] on span at bounding box center [236, 190] width 11 height 11
click at [235, 192] on span at bounding box center [236, 190] width 11 height 11
type input "12:00 PM"
click at [389, 220] on div "Who's involved?" at bounding box center [338, 224] width 322 height 10
drag, startPoint x: 431, startPoint y: 177, endPoint x: 429, endPoint y: 169, distance: 8.9
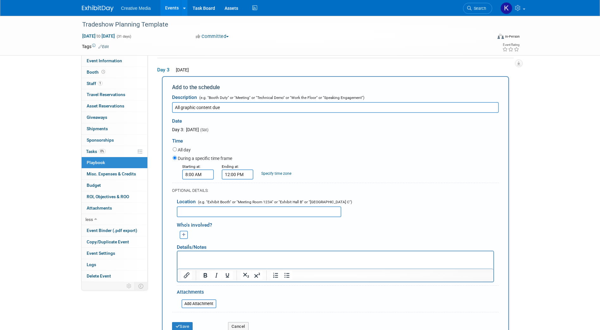
click at [433, 177] on div "Starting at: 8:00 AM Ending at: 12:00 PM Specify time zone Time zone:" at bounding box center [335, 171] width 335 height 16
click at [185, 326] on button "Save" at bounding box center [182, 326] width 21 height 9
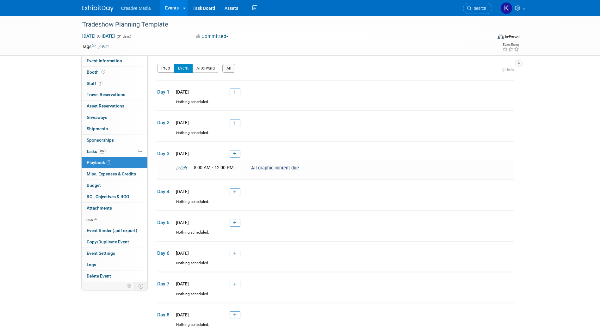
click at [164, 69] on button "Prep" at bounding box center [165, 68] width 17 height 9
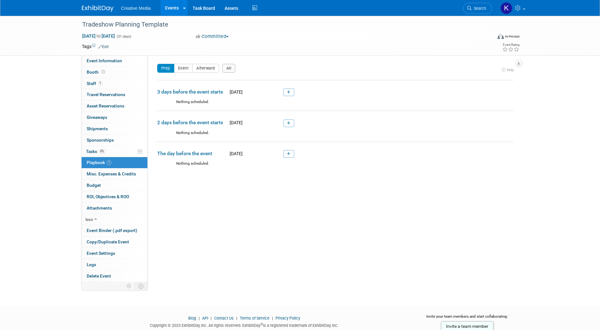
click at [225, 205] on div "Event Website: Edit Event Venue Name: Specify event venue name Event Venue Addr…" at bounding box center [333, 168] width 371 height 227
click at [182, 69] on button "Event" at bounding box center [183, 68] width 19 height 9
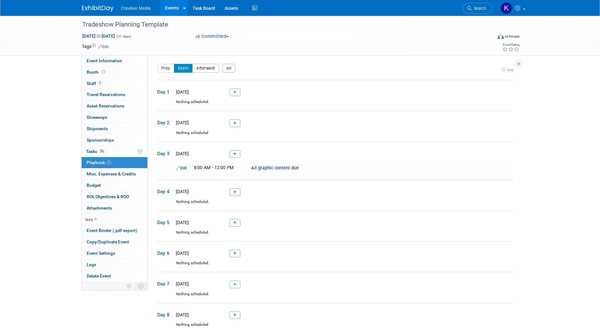
click at [207, 69] on button "Afterward" at bounding box center [205, 68] width 27 height 9
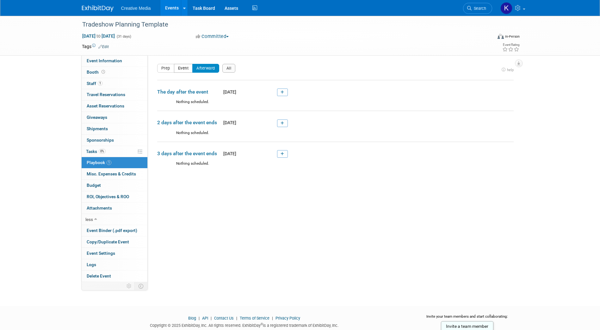
click at [187, 69] on button "Event" at bounding box center [183, 68] width 19 height 9
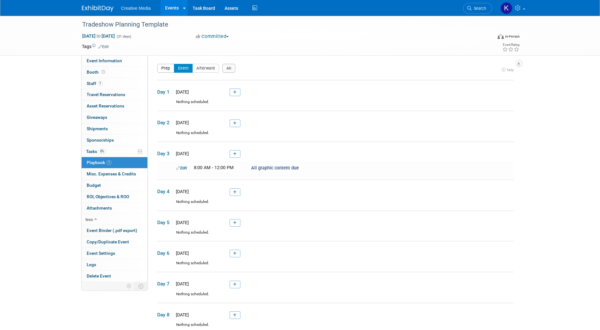
click at [166, 66] on button "Prep" at bounding box center [165, 68] width 17 height 9
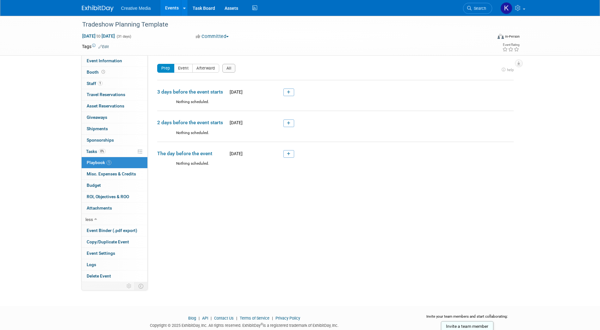
click at [232, 236] on div "Event Website: Edit Event Venue Name: Specify event venue name Event Venue Addr…" at bounding box center [333, 168] width 371 height 227
click at [268, 200] on div "Event Website: Edit Event Venue Name: Specify event venue name Event Venue Addr…" at bounding box center [333, 168] width 371 height 227
click at [248, 213] on div "Event Website: Edit Event Venue Name: Specify event venue name Event Venue Addr…" at bounding box center [333, 168] width 371 height 227
click at [230, 206] on div "Event Website: Edit Event Venue Name: Specify event venue name Event Venue Addr…" at bounding box center [333, 168] width 371 height 227
click at [210, 236] on div "Event Website: Edit Event Venue Name: Specify event venue name Event Venue Addr…" at bounding box center [333, 168] width 371 height 227
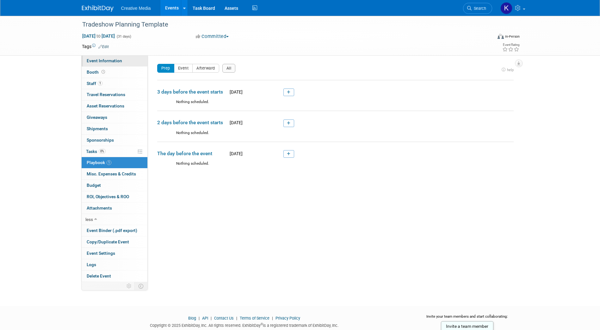
click at [102, 60] on span "Event Information" at bounding box center [104, 60] width 35 height 5
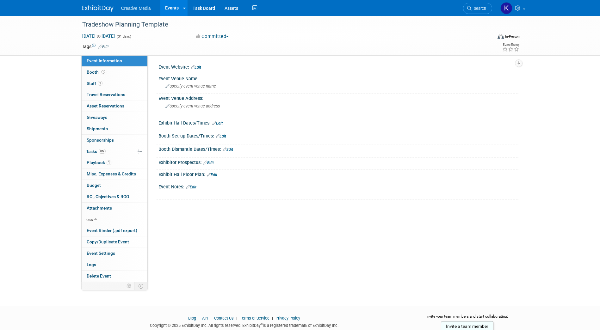
click at [249, 244] on div "Event Website: Edit Event Venue Name: Specify event venue name Edit Save Changes" at bounding box center [333, 168] width 371 height 227
click at [214, 255] on div "Event Website: Edit Event Venue Name: Specify event venue name Edit Save Changes" at bounding box center [333, 168] width 371 height 227
click at [144, 11] on ul "Creative Media Events Add Event Bulk Upload Events Shareable Event Boards Recen…" at bounding box center [190, 8] width 138 height 16
click at [323, 33] on div "Committed Committed Considering Not Going" at bounding box center [263, 36] width 149 height 7
click at [138, 151] on icon at bounding box center [140, 151] width 5 height 5
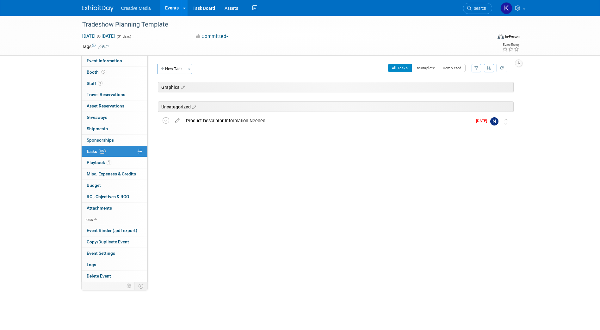
drag, startPoint x: 140, startPoint y: 150, endPoint x: 146, endPoint y: 151, distance: 5.5
click at [140, 150] on icon at bounding box center [140, 151] width 5 height 5
click at [172, 8] on link "Events" at bounding box center [171, 8] width 23 height 16
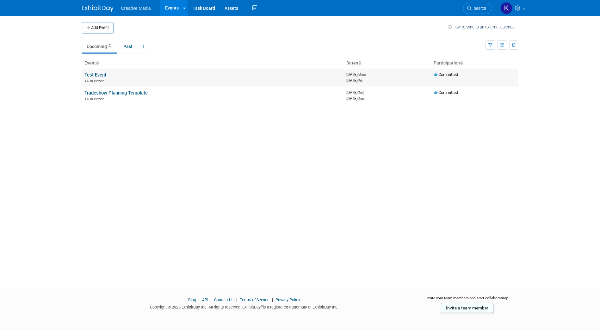
click at [100, 74] on link "Test Event" at bounding box center [95, 75] width 22 height 6
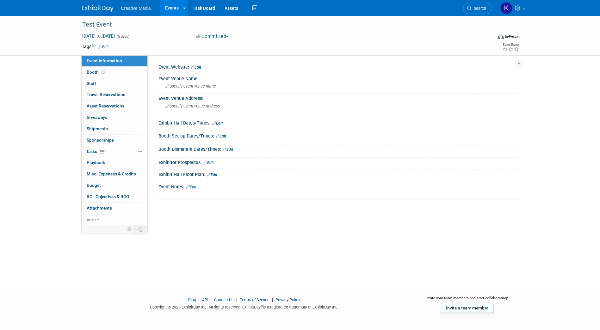
click at [214, 227] on div "Test Event [DATE] to [DATE] (5 days) [DATE] to [DATE] Committed Committed Consi…" at bounding box center [300, 146] width 600 height 261
click at [88, 219] on span "more" at bounding box center [90, 219] width 10 height 5
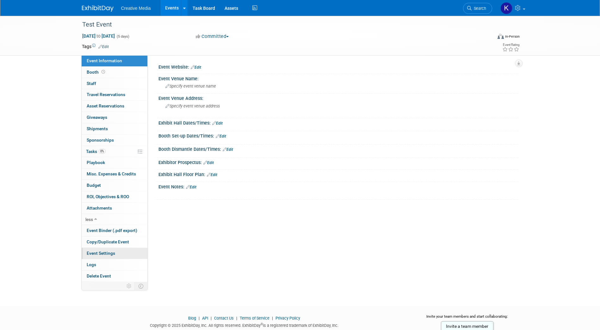
click at [98, 254] on span "Event Settings" at bounding box center [101, 253] width 28 height 5
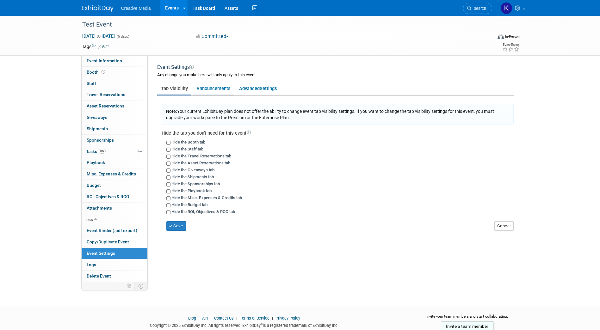
click at [215, 87] on link "Announcements" at bounding box center [213, 89] width 41 height 12
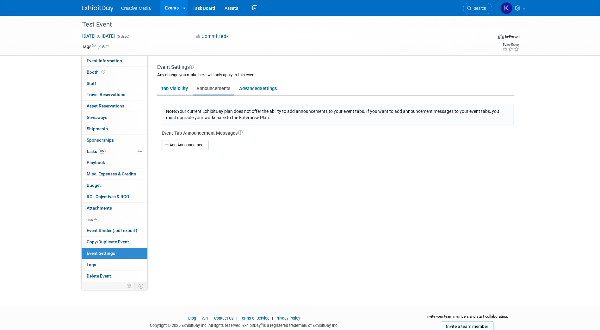
click at [180, 87] on link "Tab Visibility" at bounding box center [174, 89] width 34 height 12
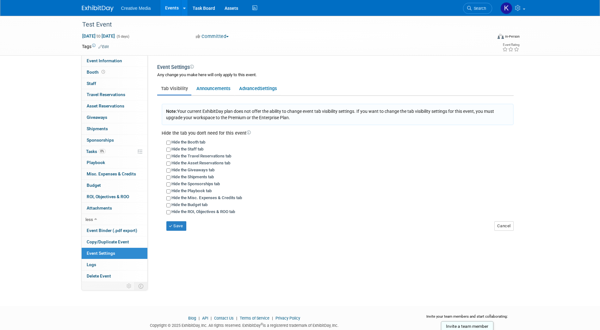
drag, startPoint x: 226, startPoint y: 213, endPoint x: 219, endPoint y: 244, distance: 31.4
click at [225, 214] on label "Hide the ROI, Objectives & ROO tab" at bounding box center [203, 211] width 64 height 5
click at [170, 214] on input "Hide the ROI, Objectives & ROO tab" at bounding box center [168, 212] width 4 height 4
checkbox input "true"
click at [91, 264] on span "Logs" at bounding box center [91, 264] width 9 height 5
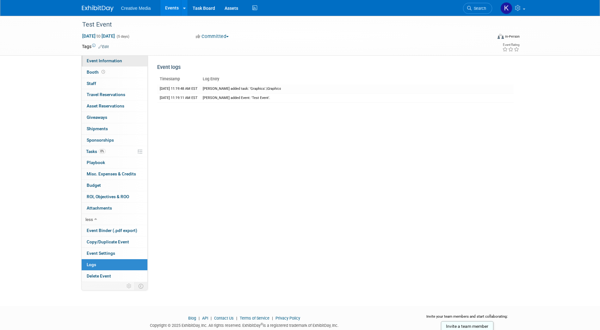
click at [105, 59] on span "Event Information" at bounding box center [104, 60] width 35 height 5
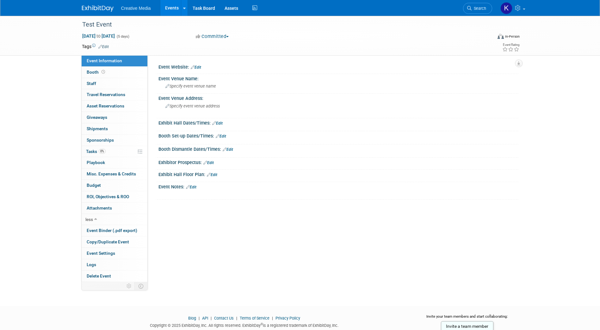
click at [94, 6] on img at bounding box center [98, 8] width 32 height 6
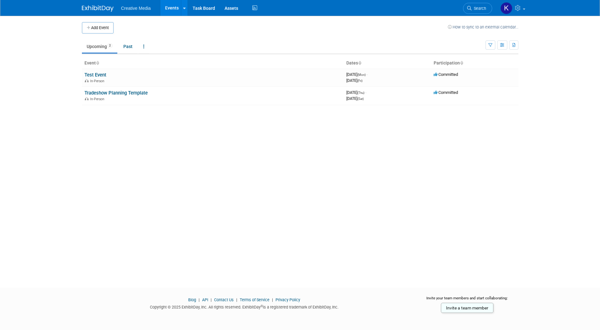
click at [210, 174] on div "Add Event How to sync to an external calendar... New Event Duplicate Event Warn…" at bounding box center [300, 146] width 446 height 261
click at [243, 180] on div "Add Event How to sync to an external calendar... New Event Duplicate Event Warn…" at bounding box center [300, 146] width 446 height 261
click at [229, 190] on div "Add Event How to sync to an external calendar... New Event Duplicate Event Warn…" at bounding box center [300, 146] width 446 height 261
click at [248, 205] on div "Add Event How to sync to an external calendar... New Event Duplicate Event Warn…" at bounding box center [300, 146] width 446 height 261
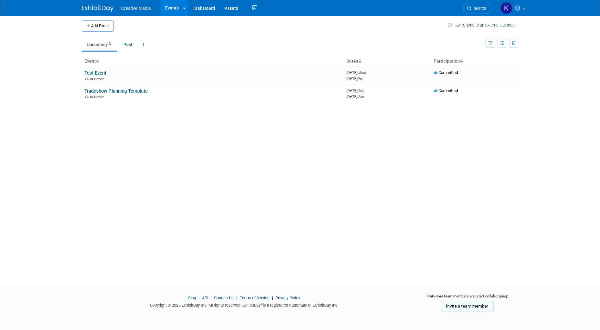
drag, startPoint x: 241, startPoint y: 211, endPoint x: 249, endPoint y: 204, distance: 11.0
click at [241, 212] on div "Add Event How to sync to an external calendar... New Event Duplicate Event Warn…" at bounding box center [300, 144] width 446 height 261
click at [379, 214] on div "Add Event How to sync to an external calendar... New Event Duplicate Event Warn…" at bounding box center [300, 144] width 446 height 261
click at [518, 8] on icon at bounding box center [518, 8] width 7 height 6
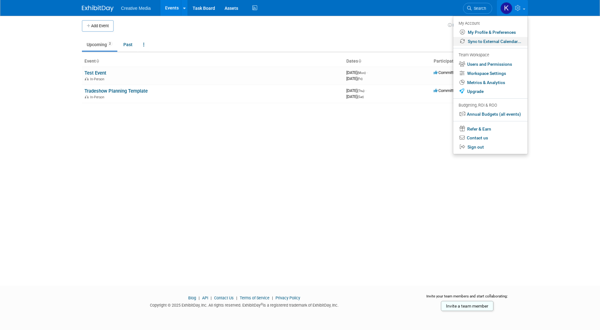
click at [492, 41] on link "Sync to External Calendar..." at bounding box center [490, 41] width 74 height 9
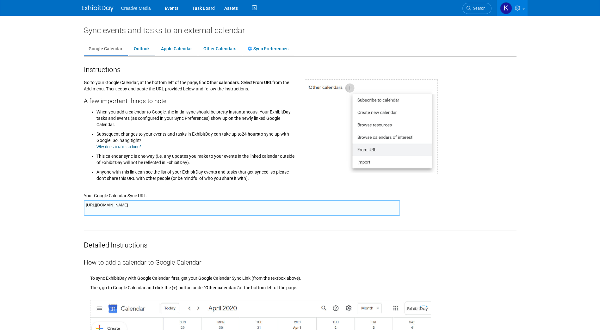
click at [141, 47] on link "Outlook" at bounding box center [141, 49] width 25 height 12
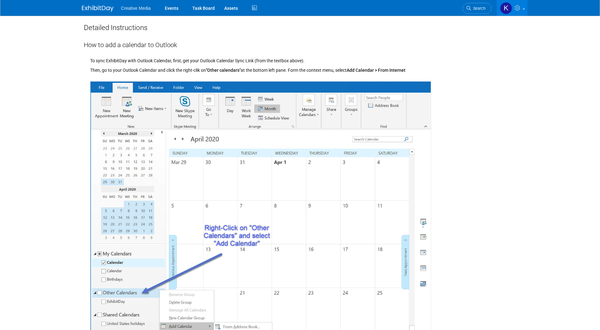
scroll to position [221, 0]
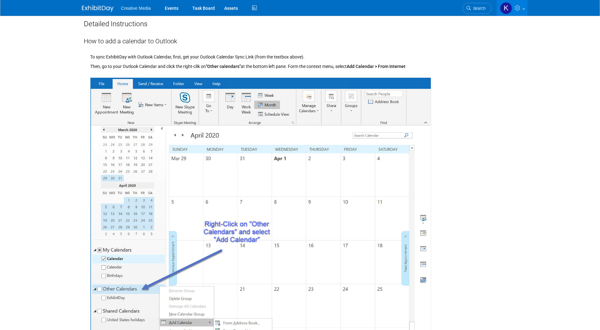
drag, startPoint x: 527, startPoint y: 158, endPoint x: 515, endPoint y: 150, distance: 14.7
